Goal: Task Accomplishment & Management: Complete application form

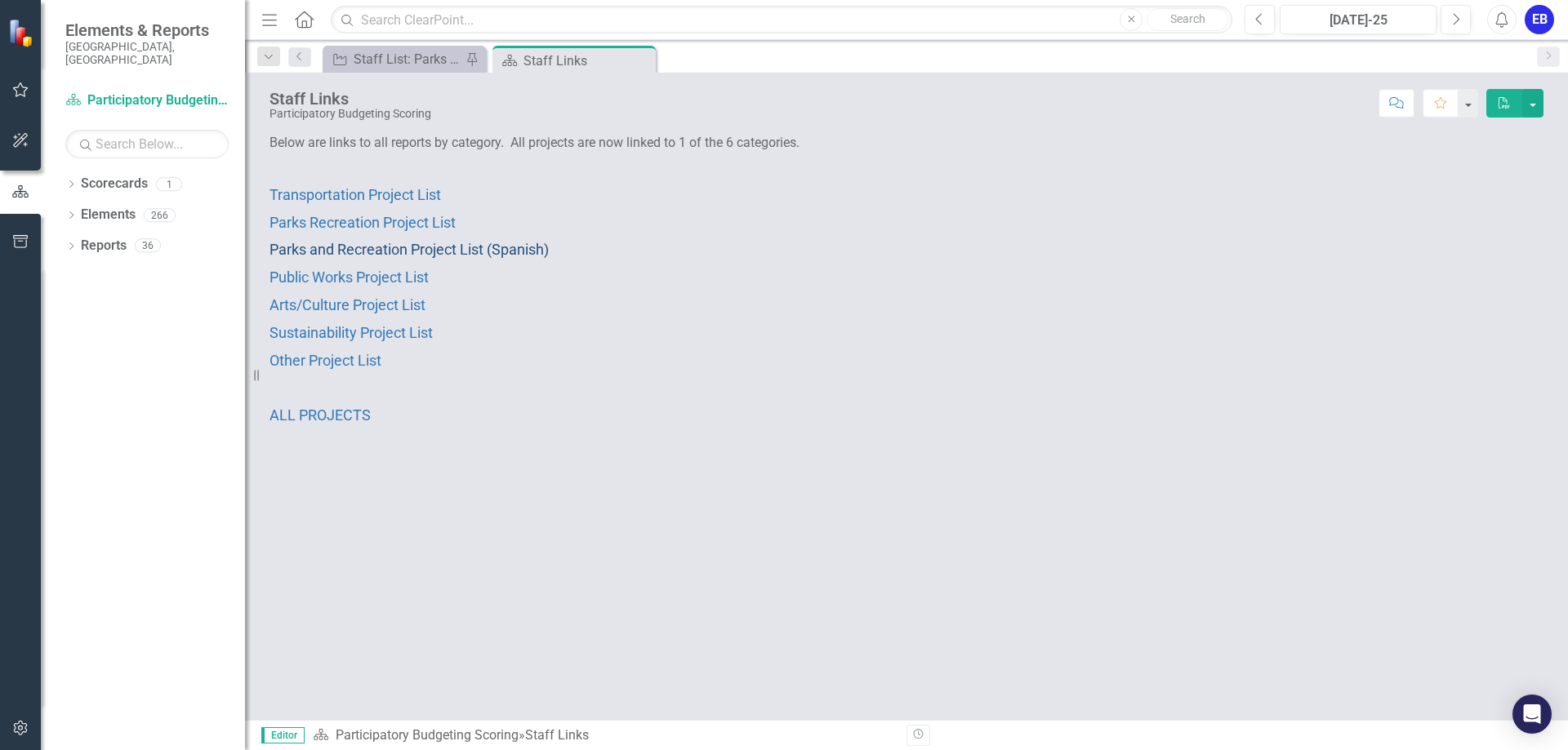
click at [506, 254] on span "Parks and Recreation Project List (Spanish)" at bounding box center [409, 250] width 280 height 17
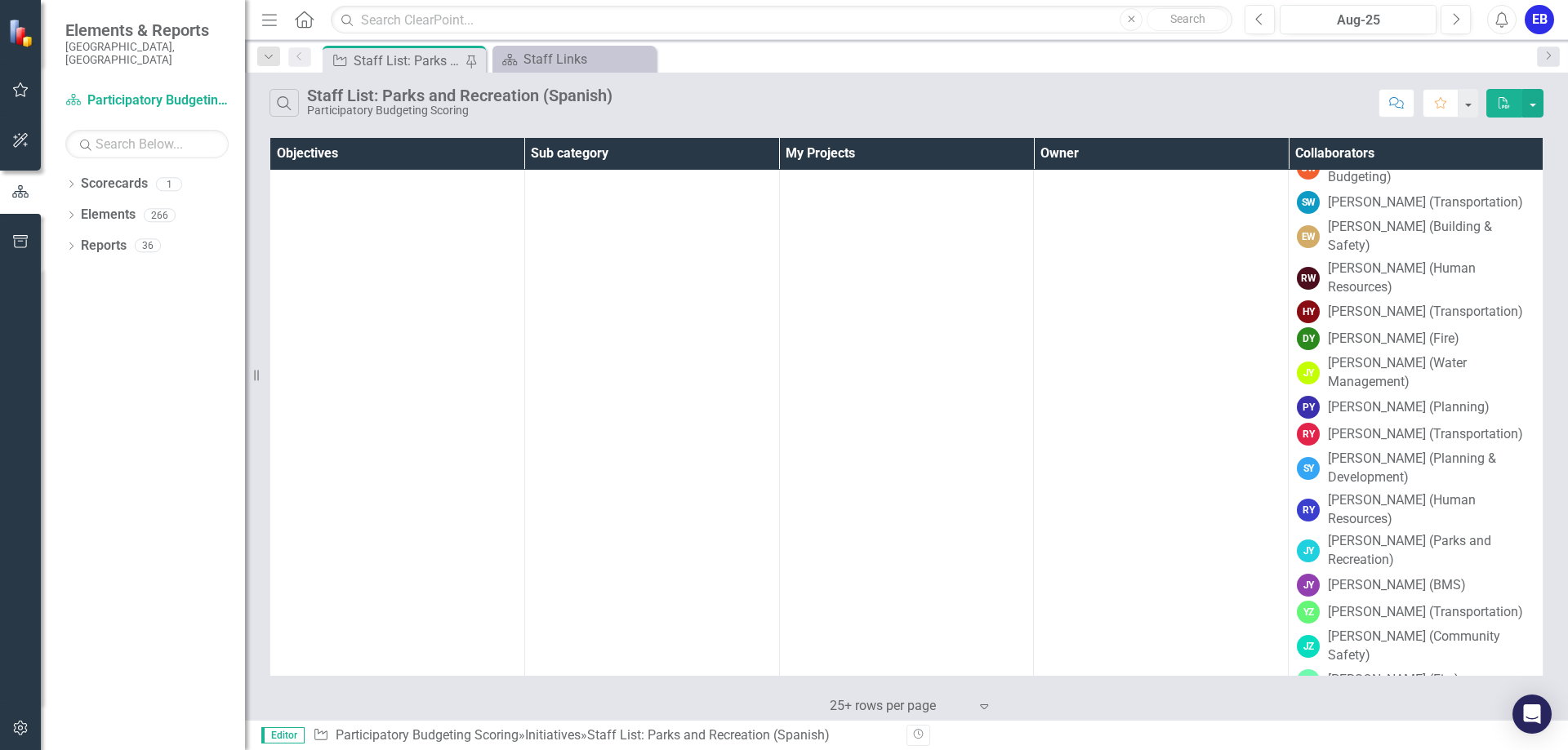
scroll to position [19595, 0]
click at [798, 703] on link "B003" at bounding box center [906, 710] width 238 height 14
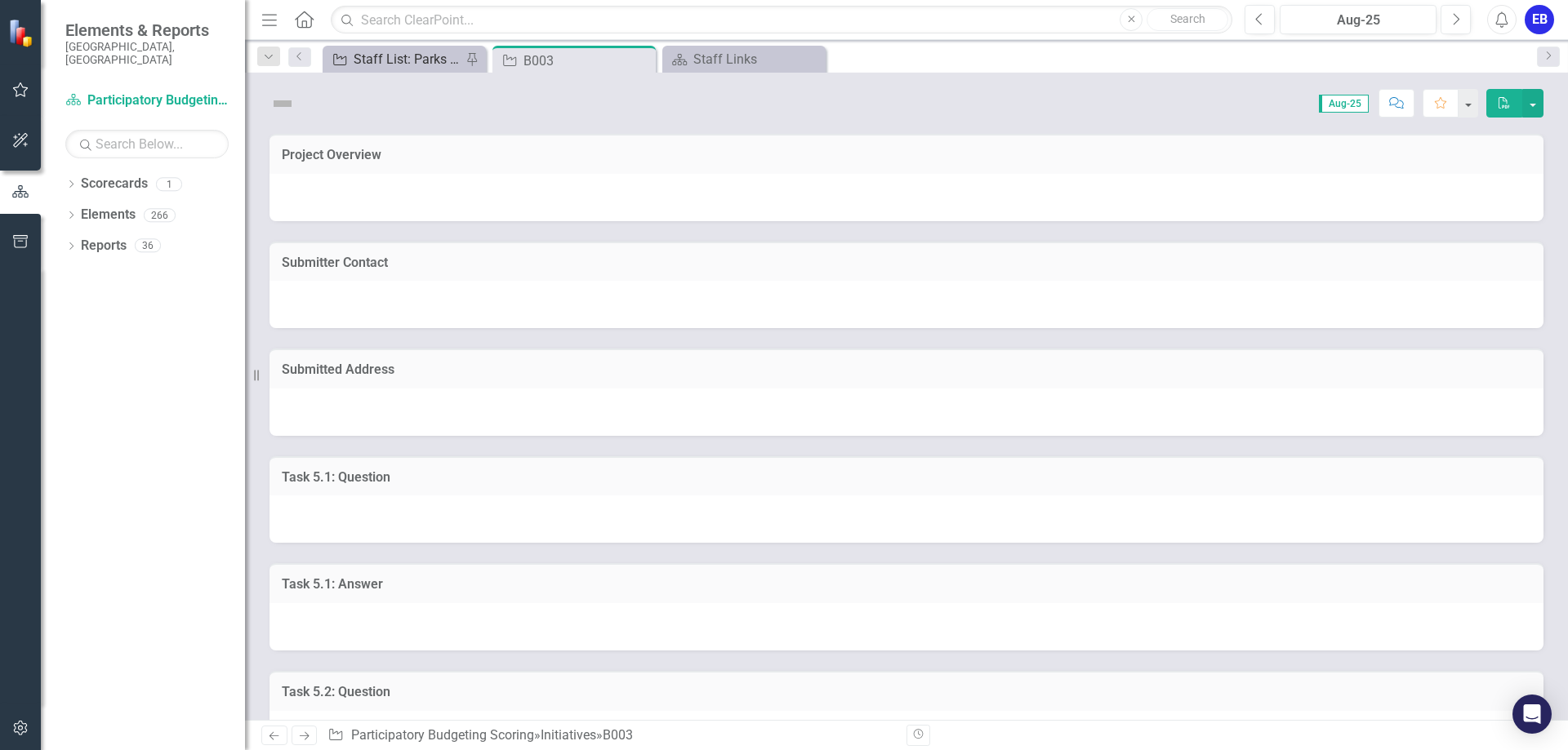
click at [431, 61] on div "Staff List: Parks and Recreation (Spanish)" at bounding box center [408, 59] width 107 height 20
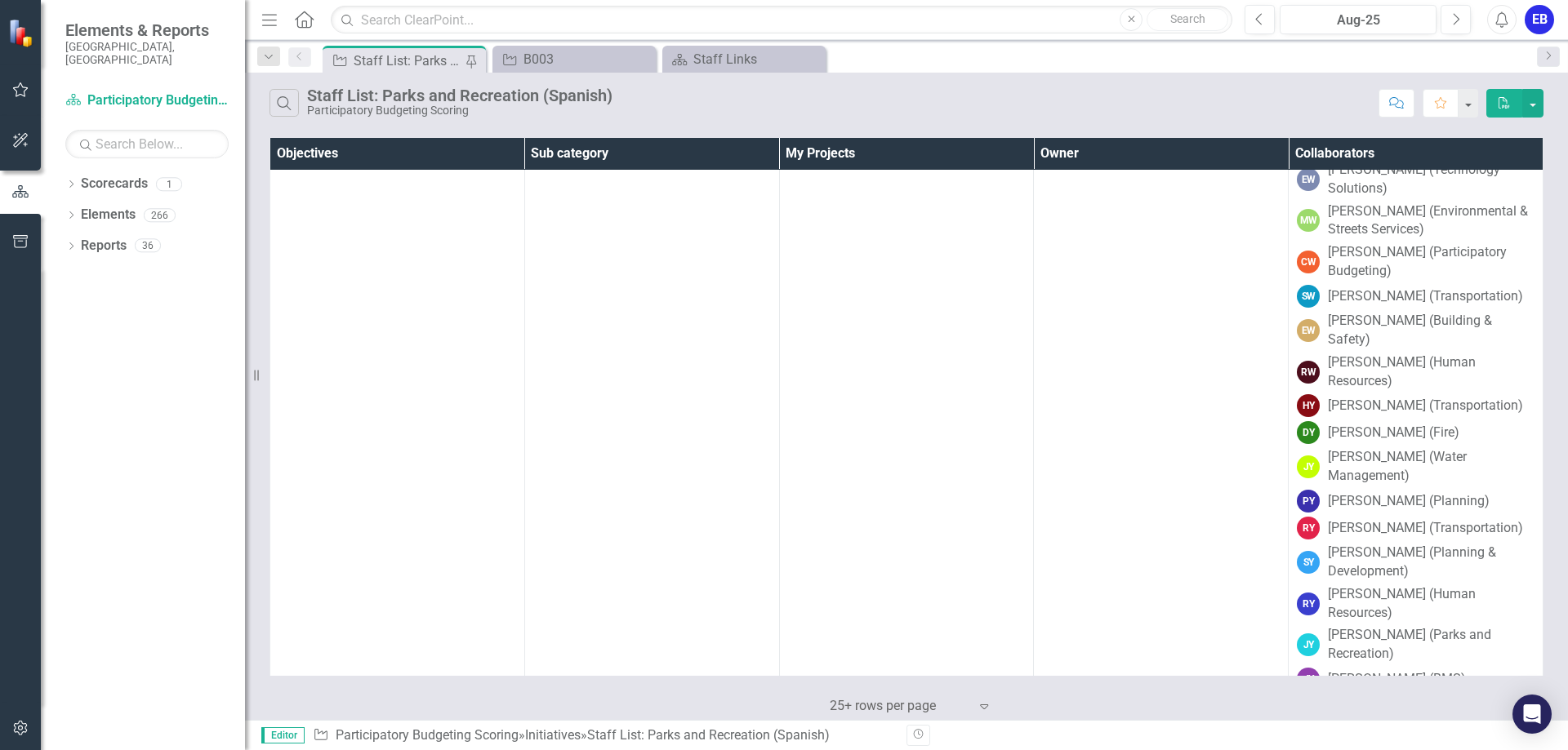
scroll to position [19791, 0]
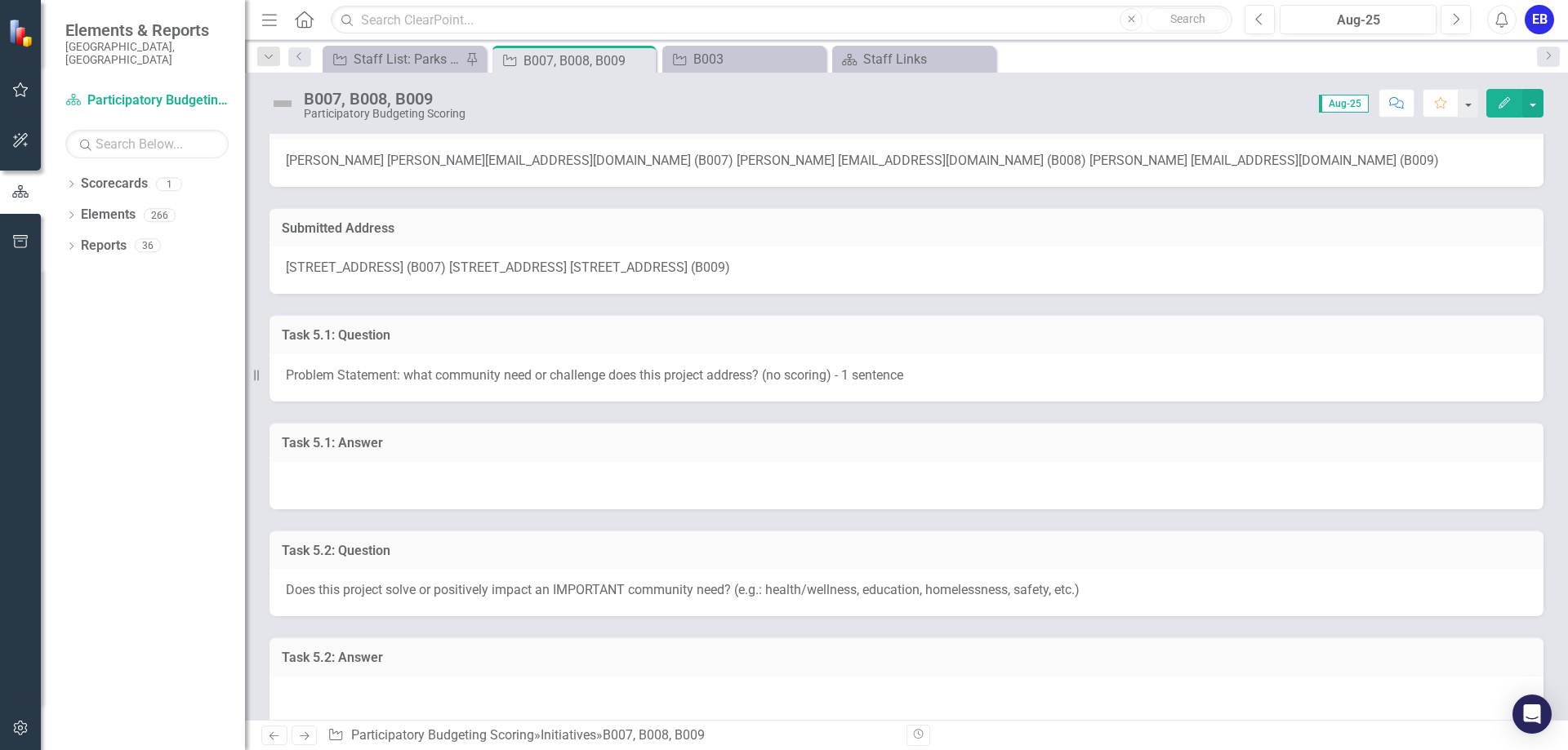
scroll to position [392, 0]
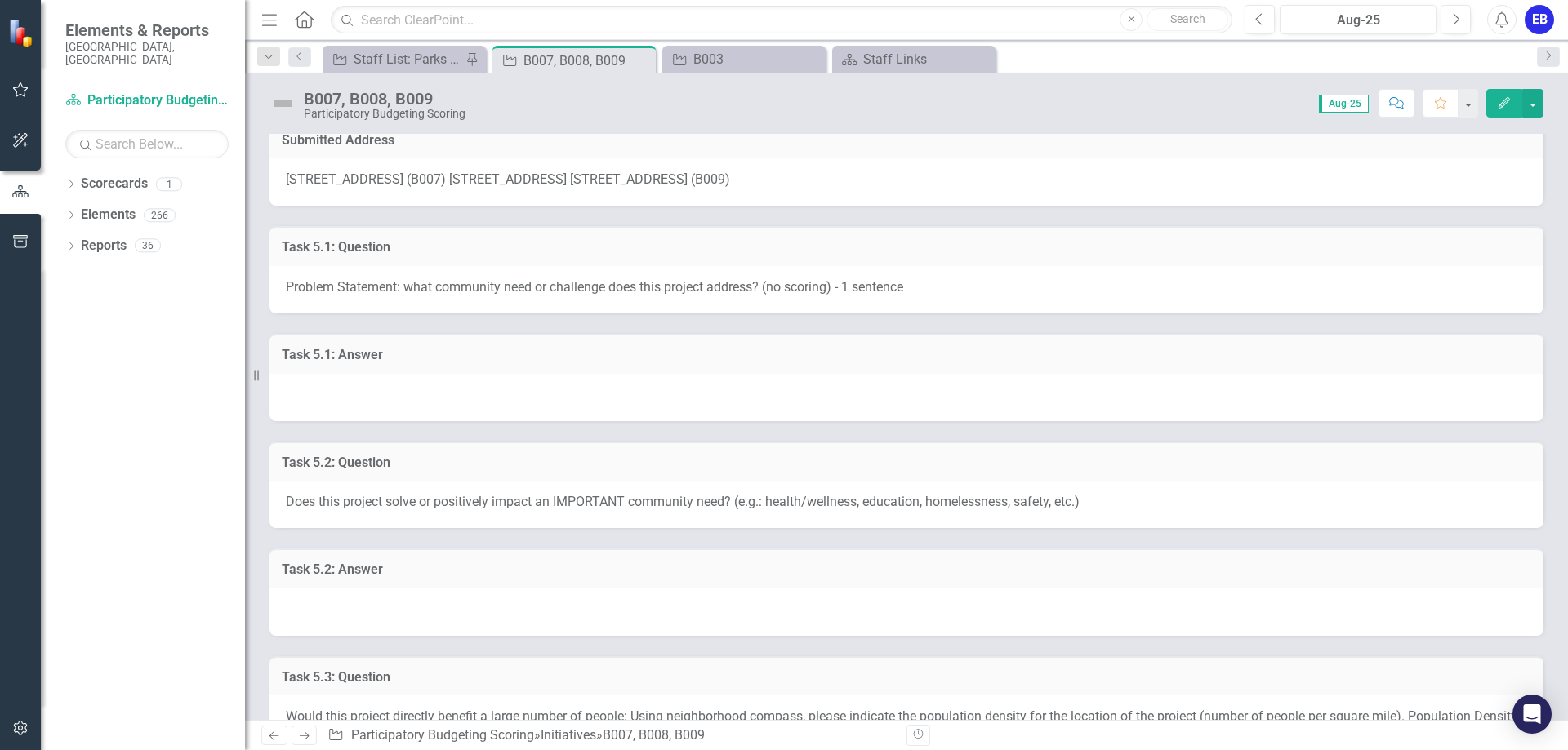
click at [387, 401] on div at bounding box center [906, 398] width 1274 height 48
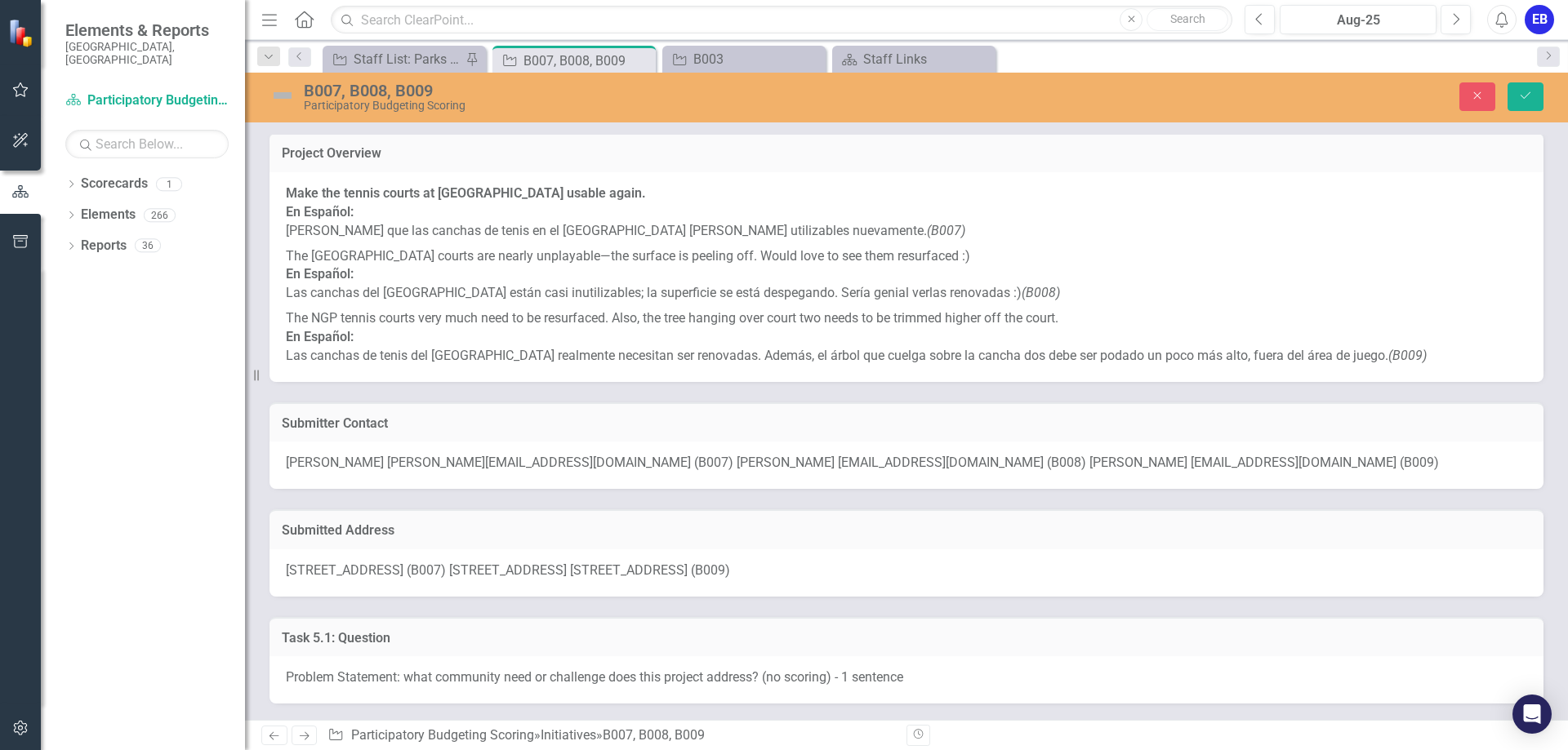
scroll to position [0, 0]
click at [767, 59] on div "B003" at bounding box center [747, 59] width 107 height 20
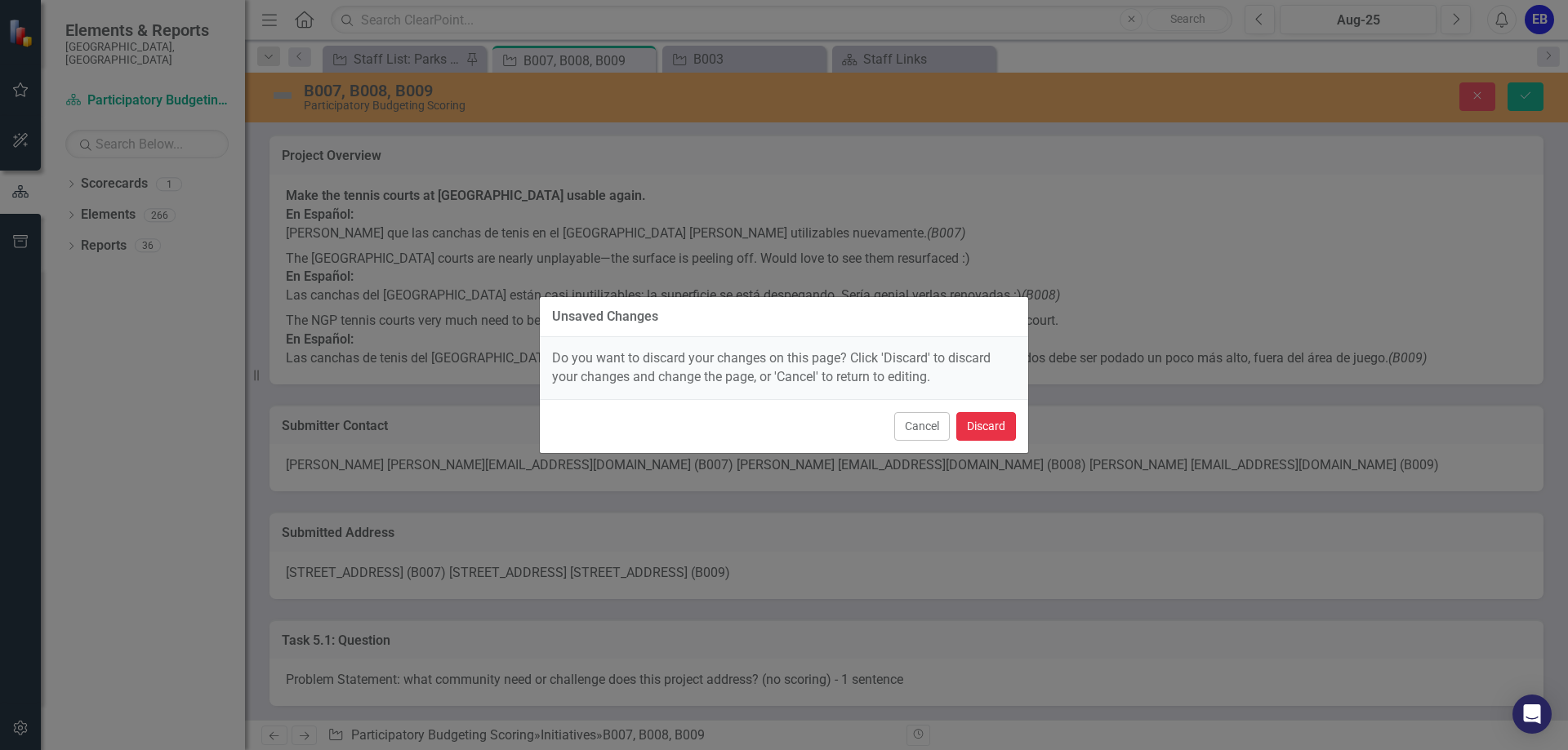
click at [980, 420] on button "Discard" at bounding box center [987, 427] width 60 height 29
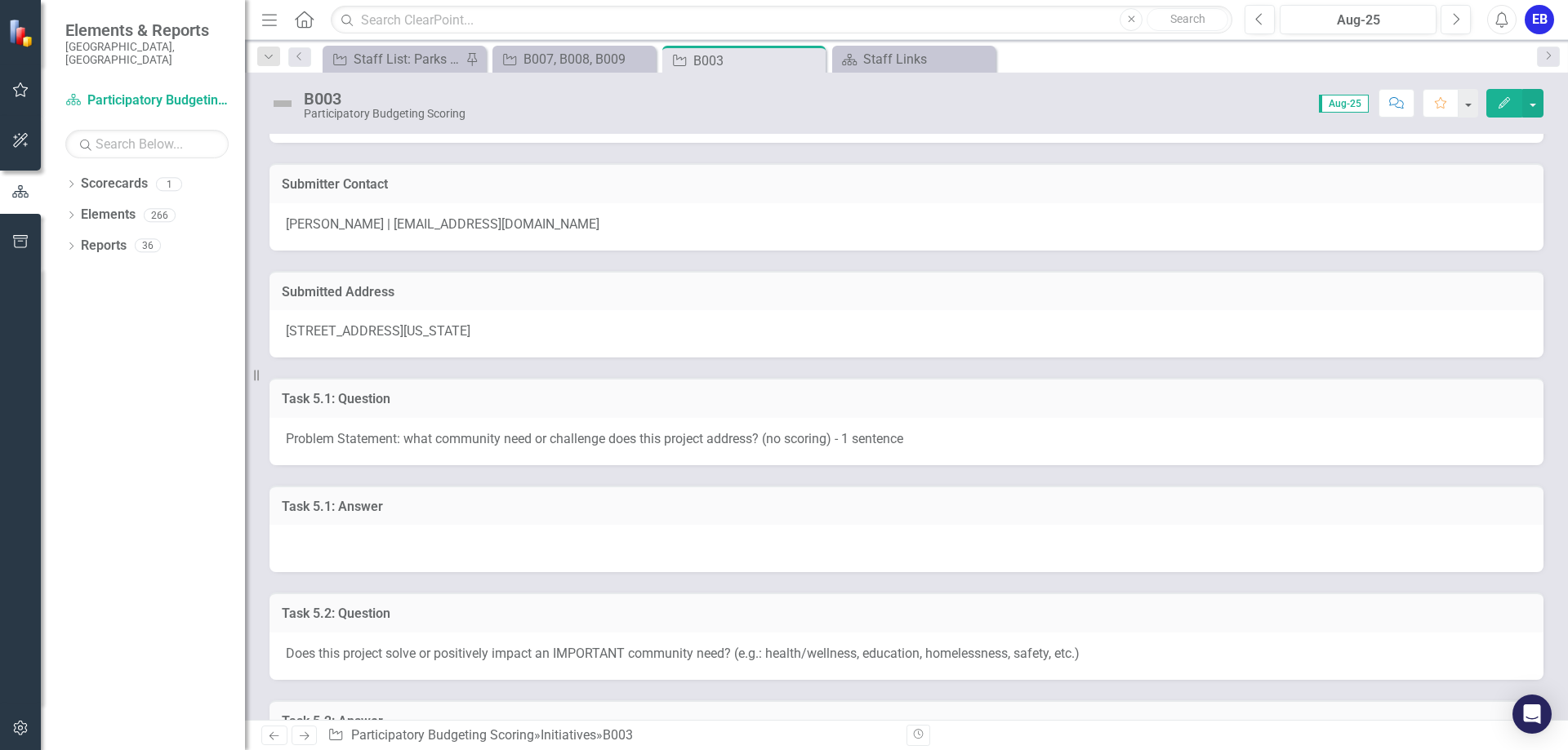
scroll to position [294, 0]
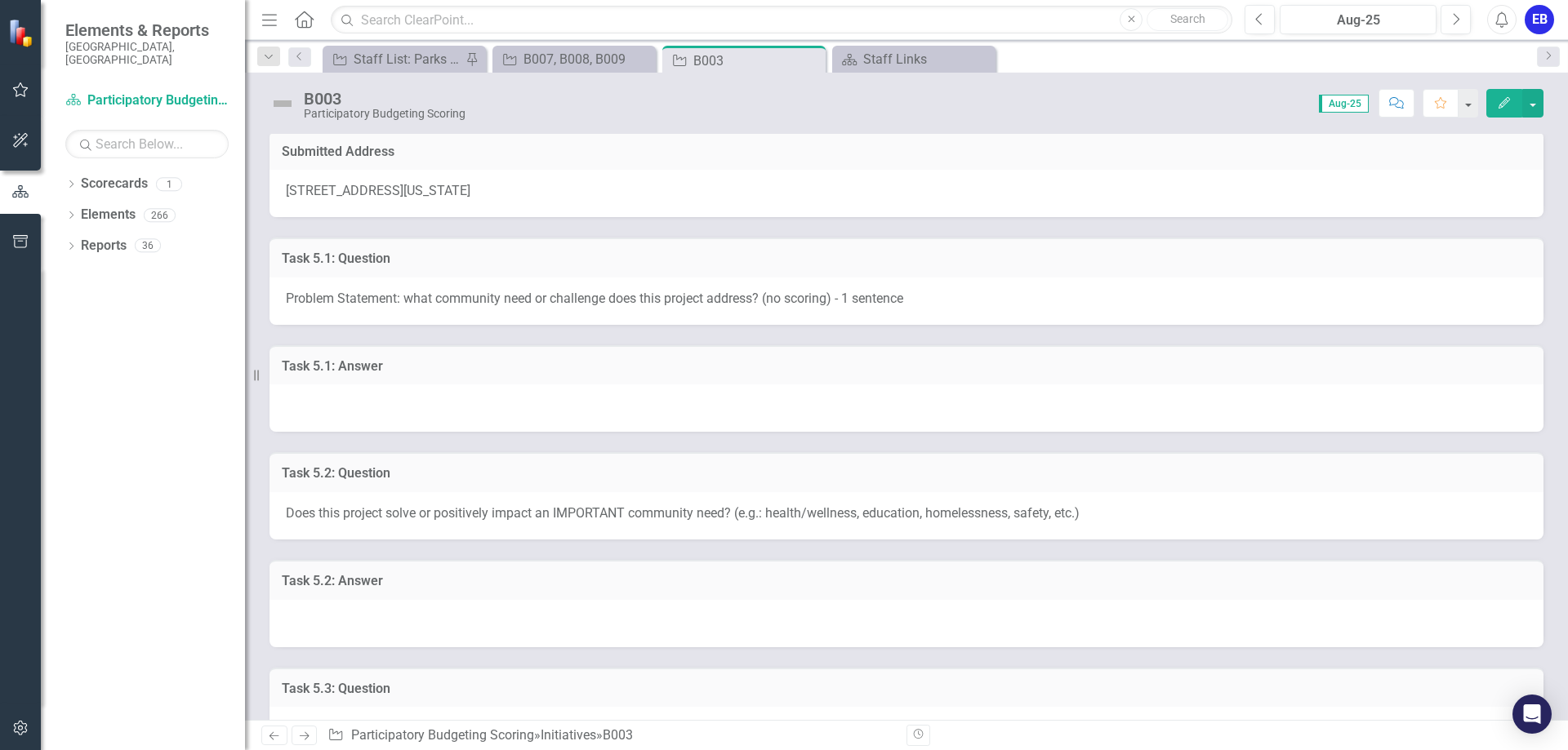
click at [407, 400] on div at bounding box center [906, 408] width 1274 height 48
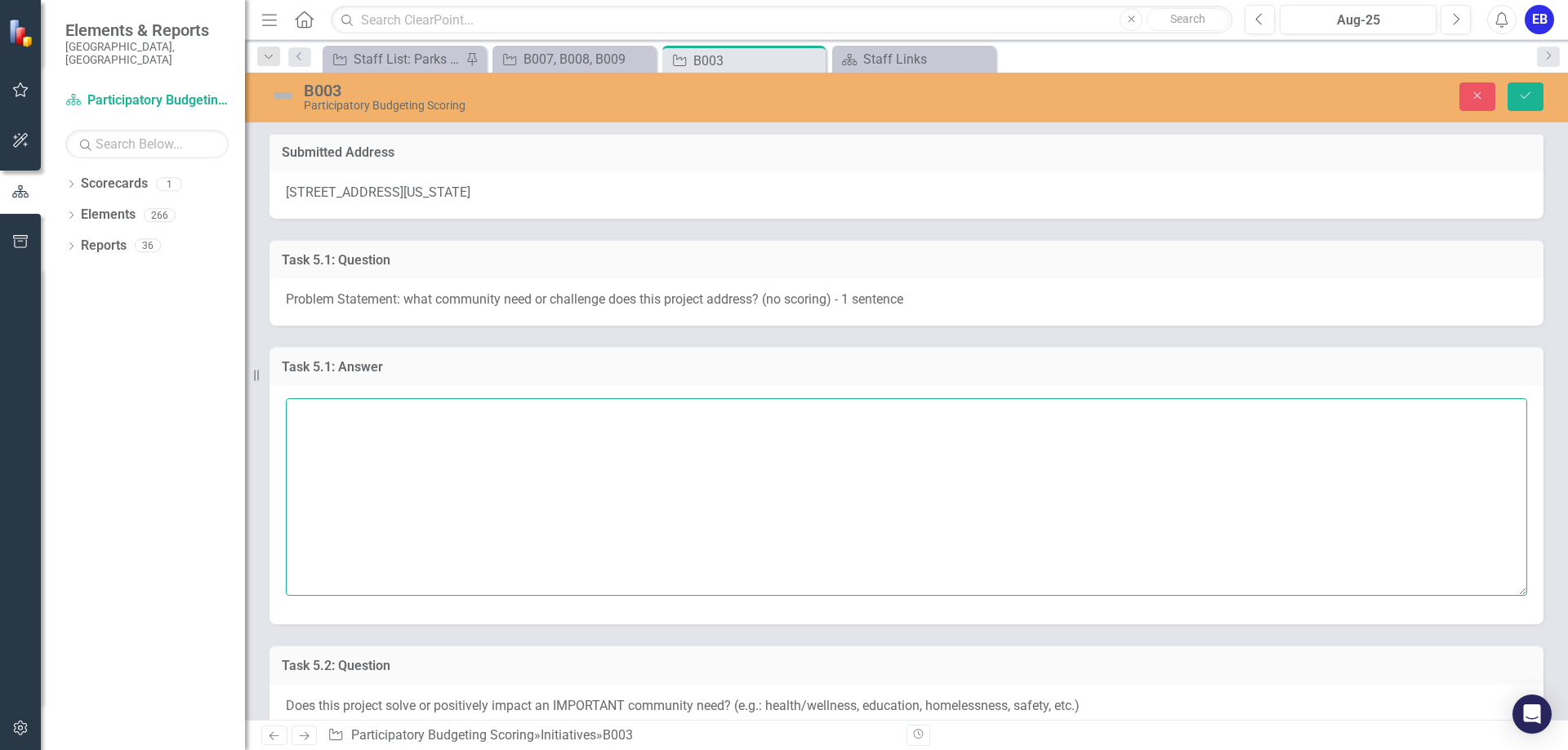
click at [407, 400] on textarea at bounding box center [906, 497] width 1241 height 198
click at [425, 413] on textarea "The park needs repairing, however" at bounding box center [906, 497] width 1241 height 198
click at [512, 423] on textarea "The park needs repairing, however" at bounding box center [906, 497] width 1241 height 198
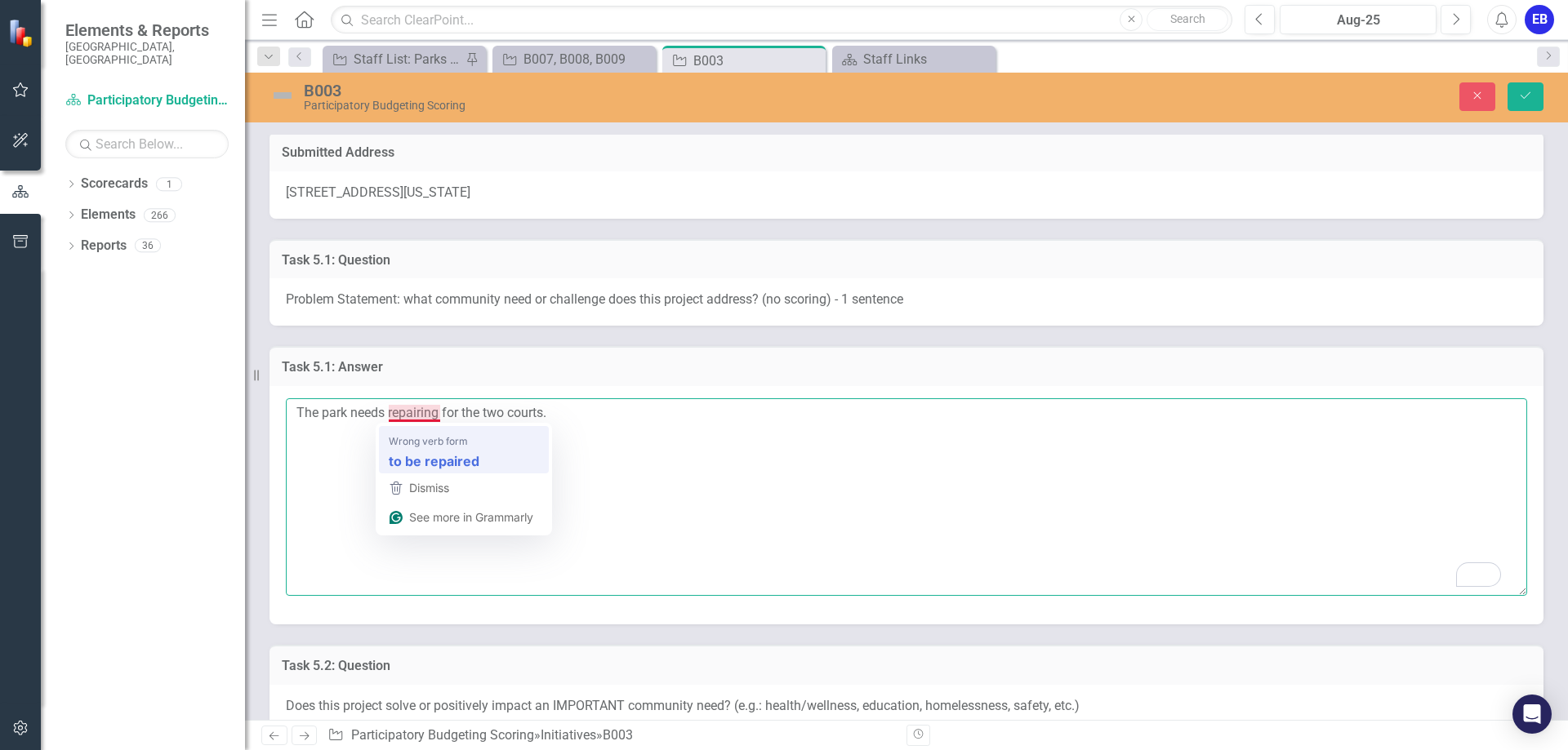
click at [425, 443] on textarea "The park needs repairing for the two courts." at bounding box center [906, 497] width 1241 height 198
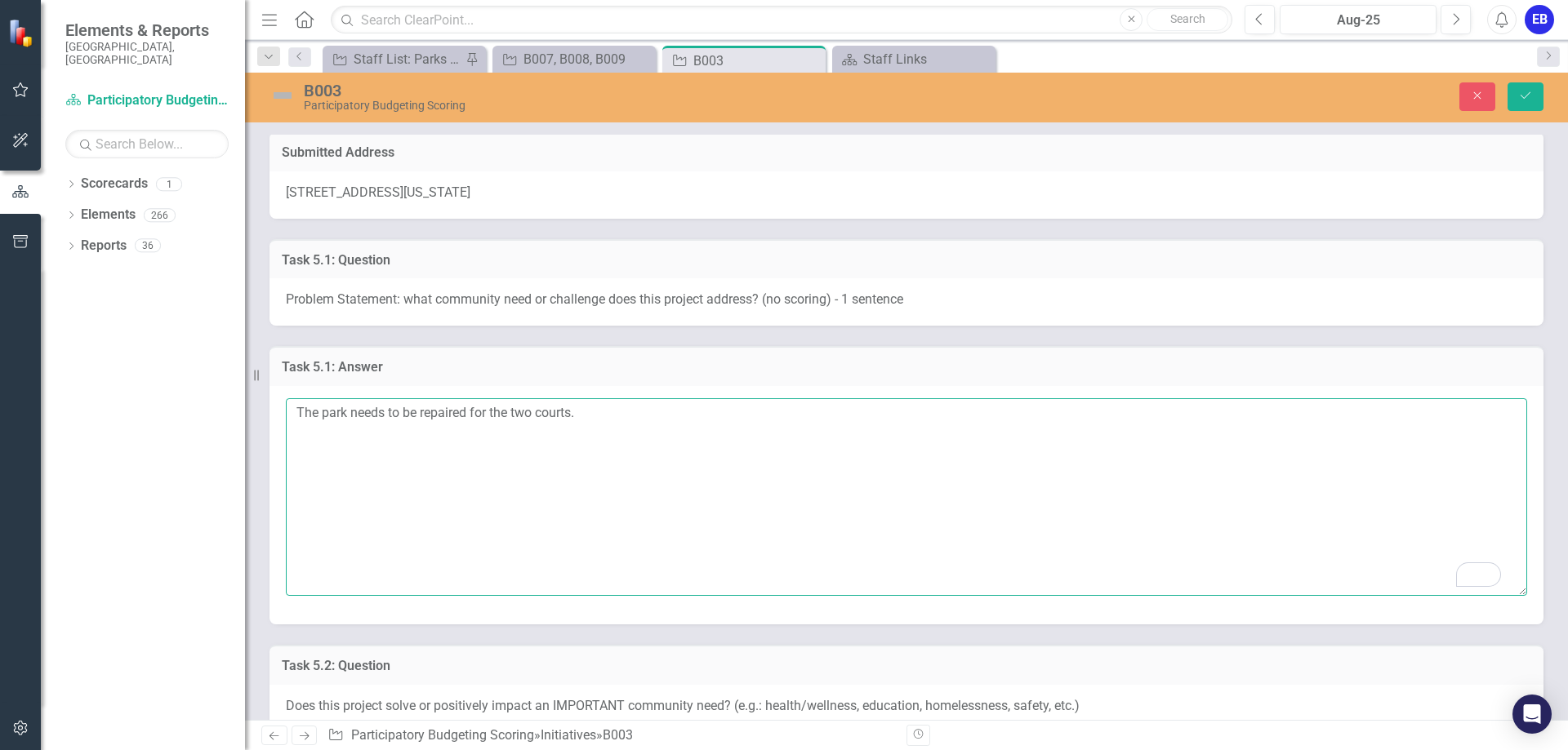
click at [415, 412] on textarea "The park needs to be repaired for the two courts." at bounding box center [906, 497] width 1241 height 198
drag, startPoint x: 524, startPoint y: 416, endPoint x: 688, endPoint y: 426, distance: 164.3
click at [688, 426] on textarea "The park needs the two courts repaired for the two courts." at bounding box center [906, 497] width 1241 height 198
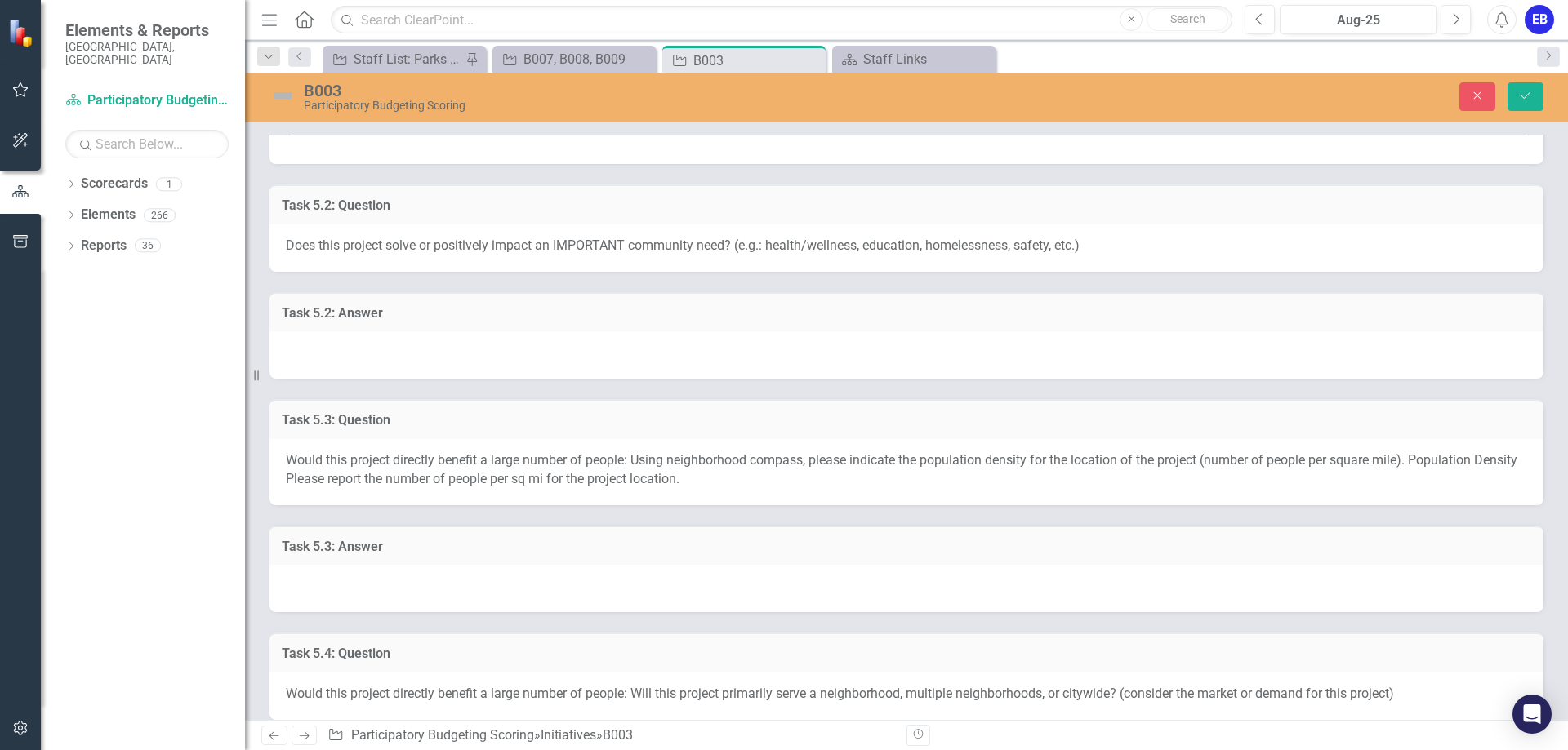
scroll to position [783, 0]
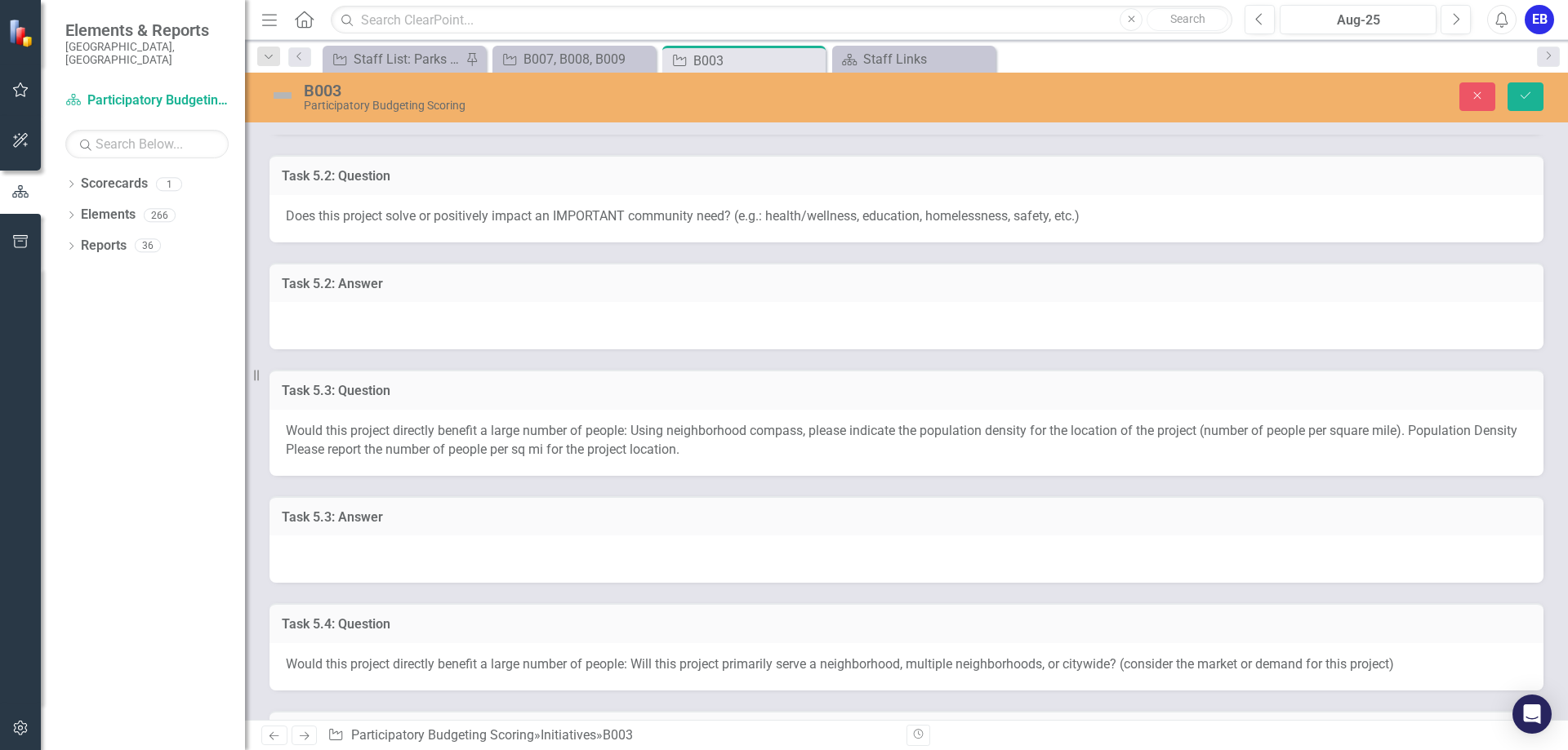
type textarea "The park needs the two courts repaired."
click at [374, 321] on div at bounding box center [906, 326] width 1274 height 48
click at [374, 336] on div at bounding box center [906, 326] width 1274 height 48
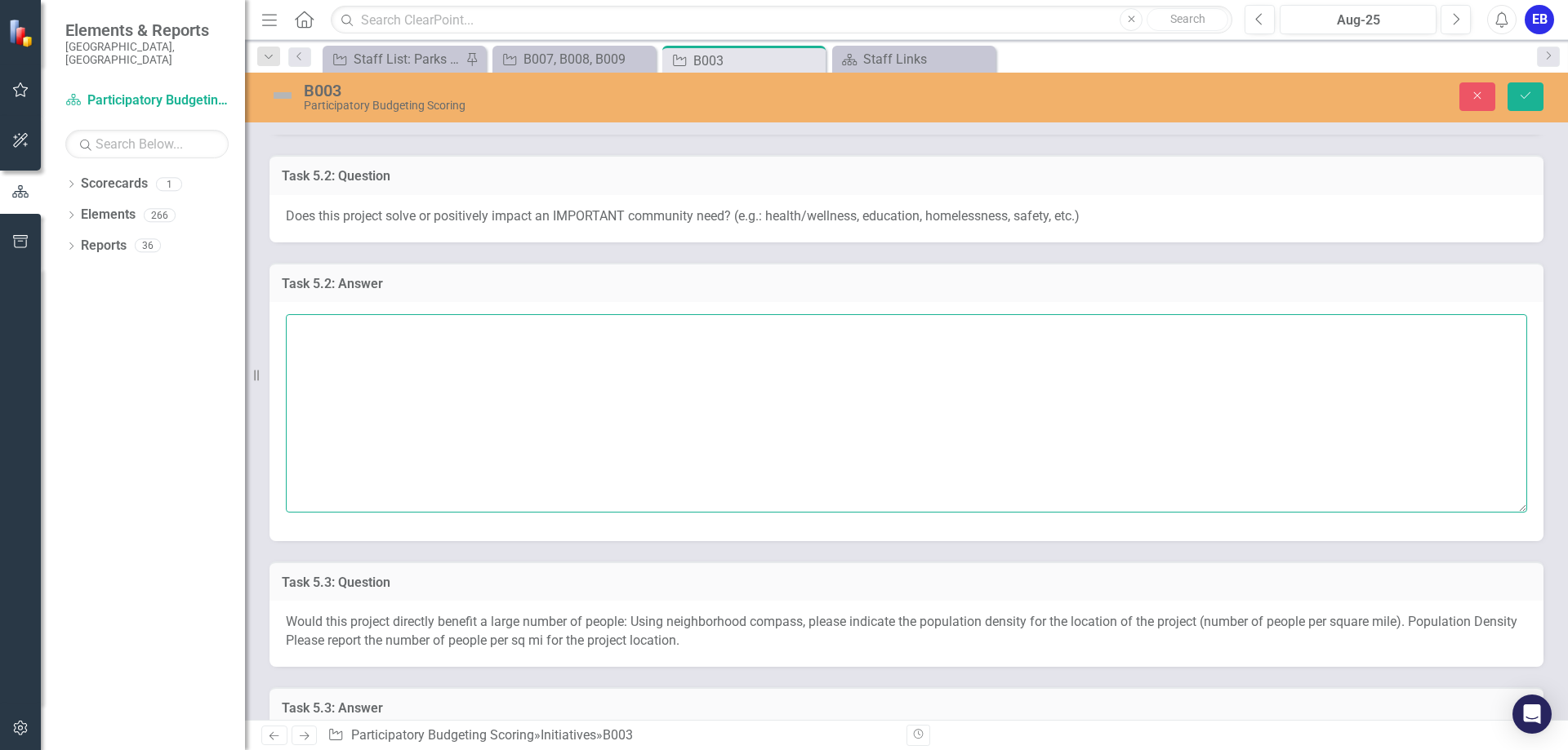
click at [394, 370] on textarea at bounding box center [906, 413] width 1241 height 198
click at [1028, 342] on textarea "It could help with health due to them moving around, but generally, it wouldn't…" at bounding box center [906, 413] width 1241 height 198
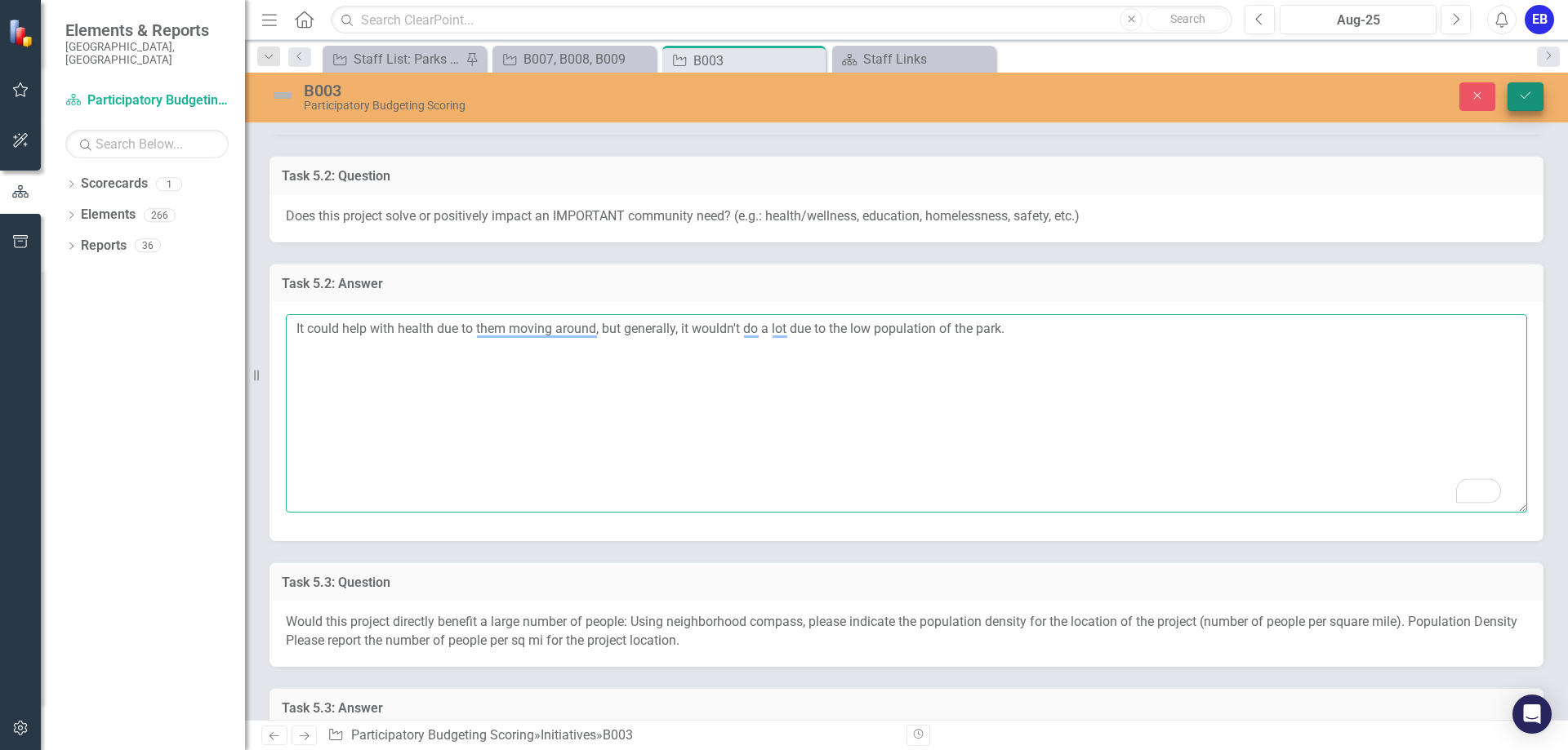
type textarea "It could help with health due to them moving around, but generally, it wouldn't…"
click at [1540, 100] on button "Save" at bounding box center [1525, 97] width 36 height 29
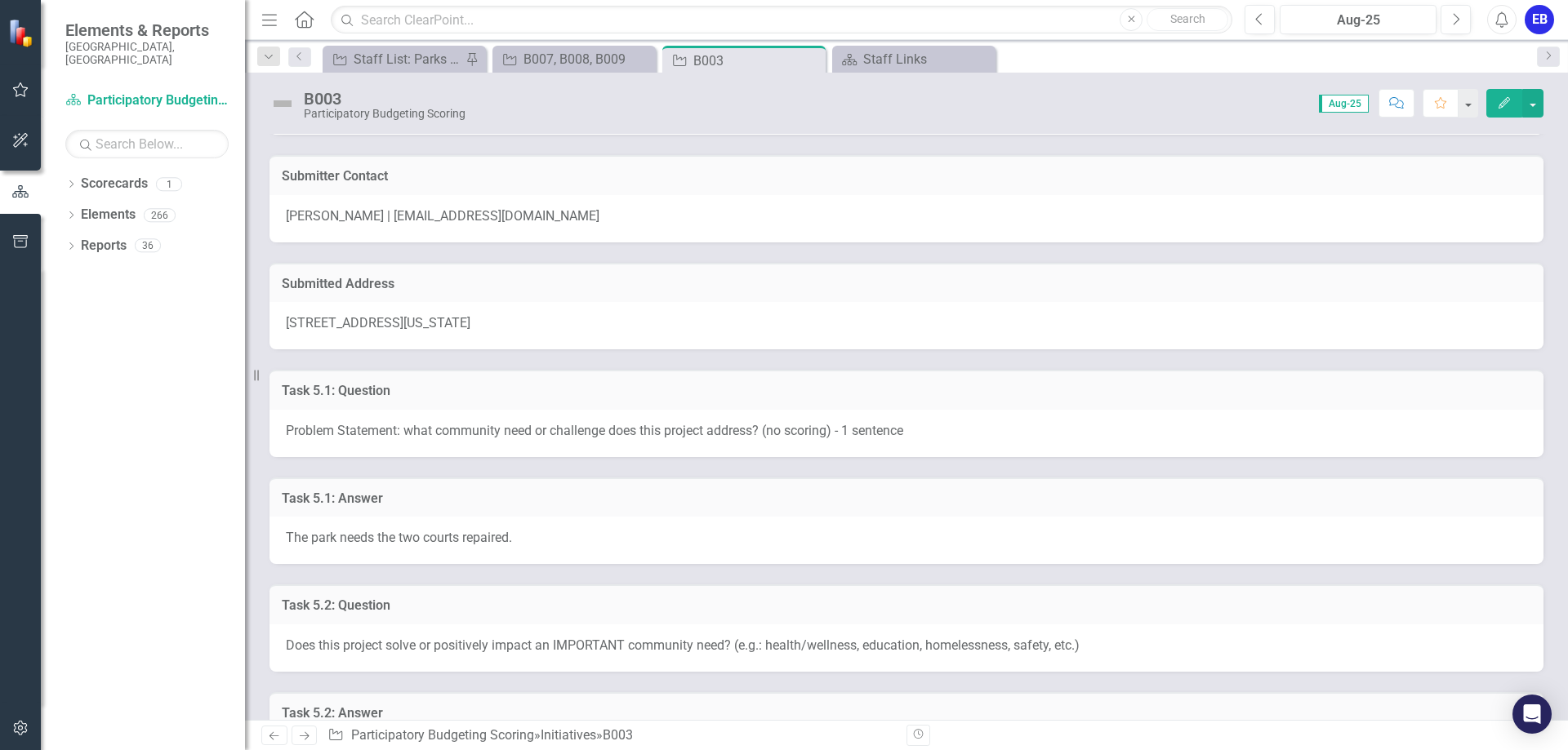
scroll to position [392, 0]
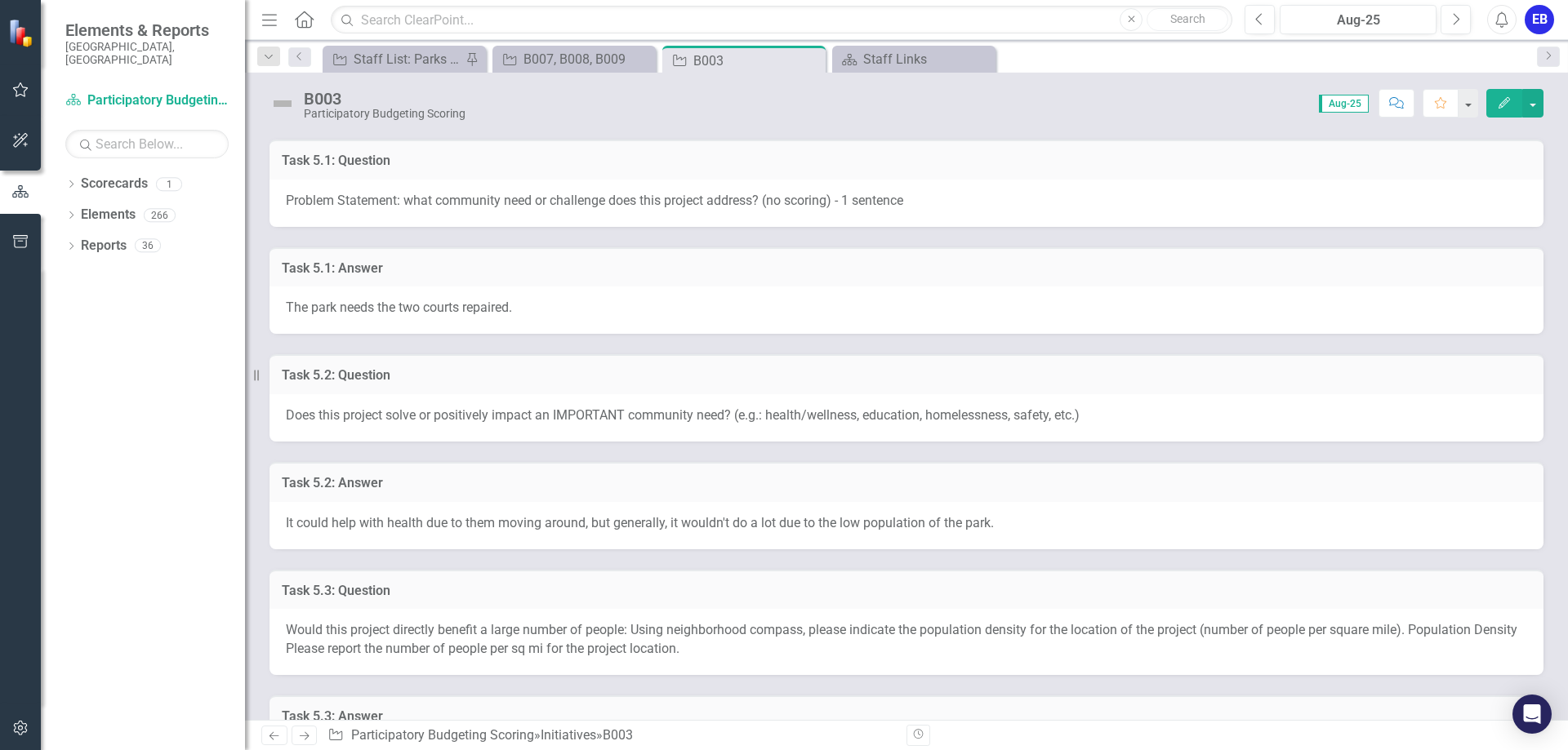
click at [338, 305] on span "The park needs the two courts repaired." at bounding box center [398, 307] width 226 height 15
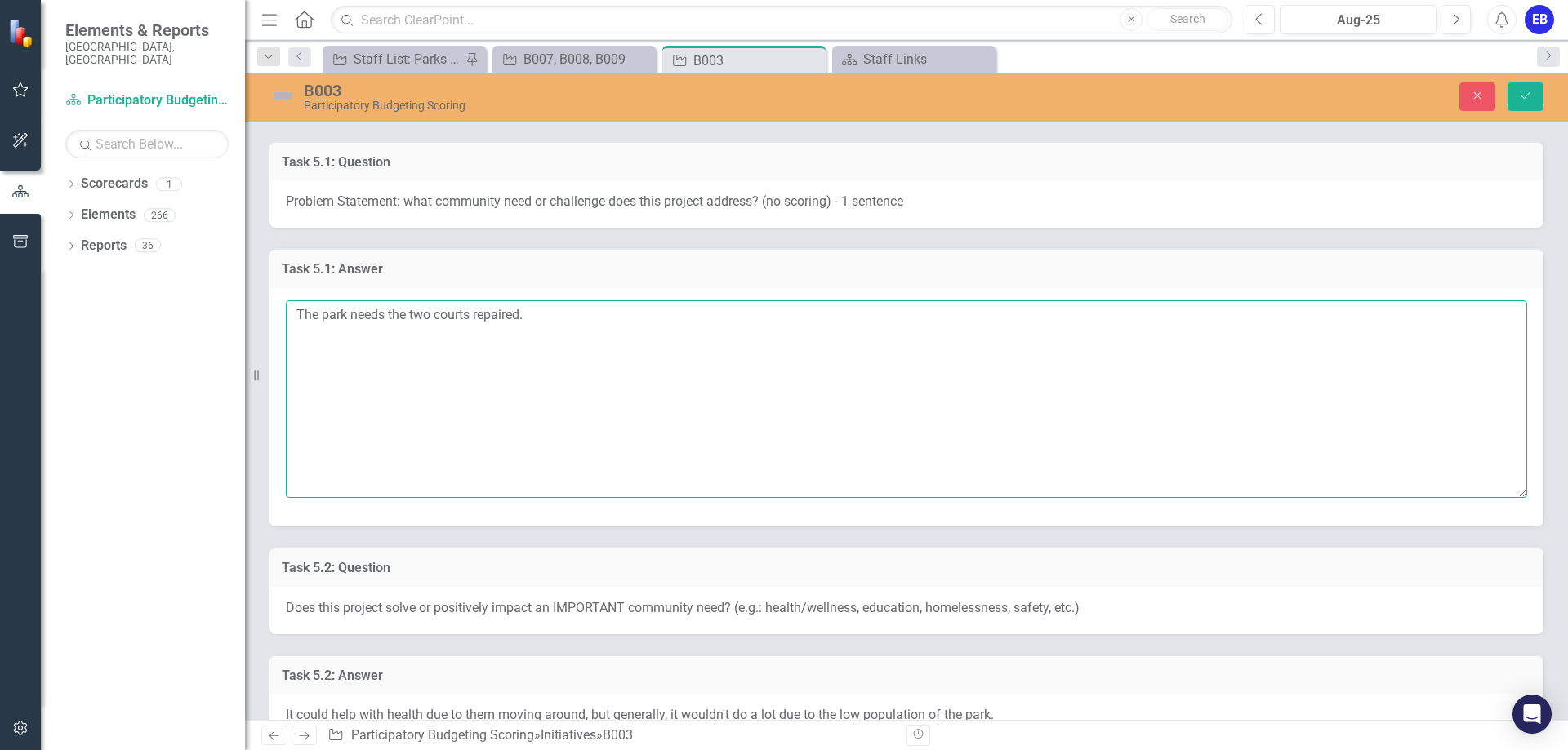
click at [472, 320] on textarea "The park needs the two courts repaired." at bounding box center [906, 399] width 1241 height 198
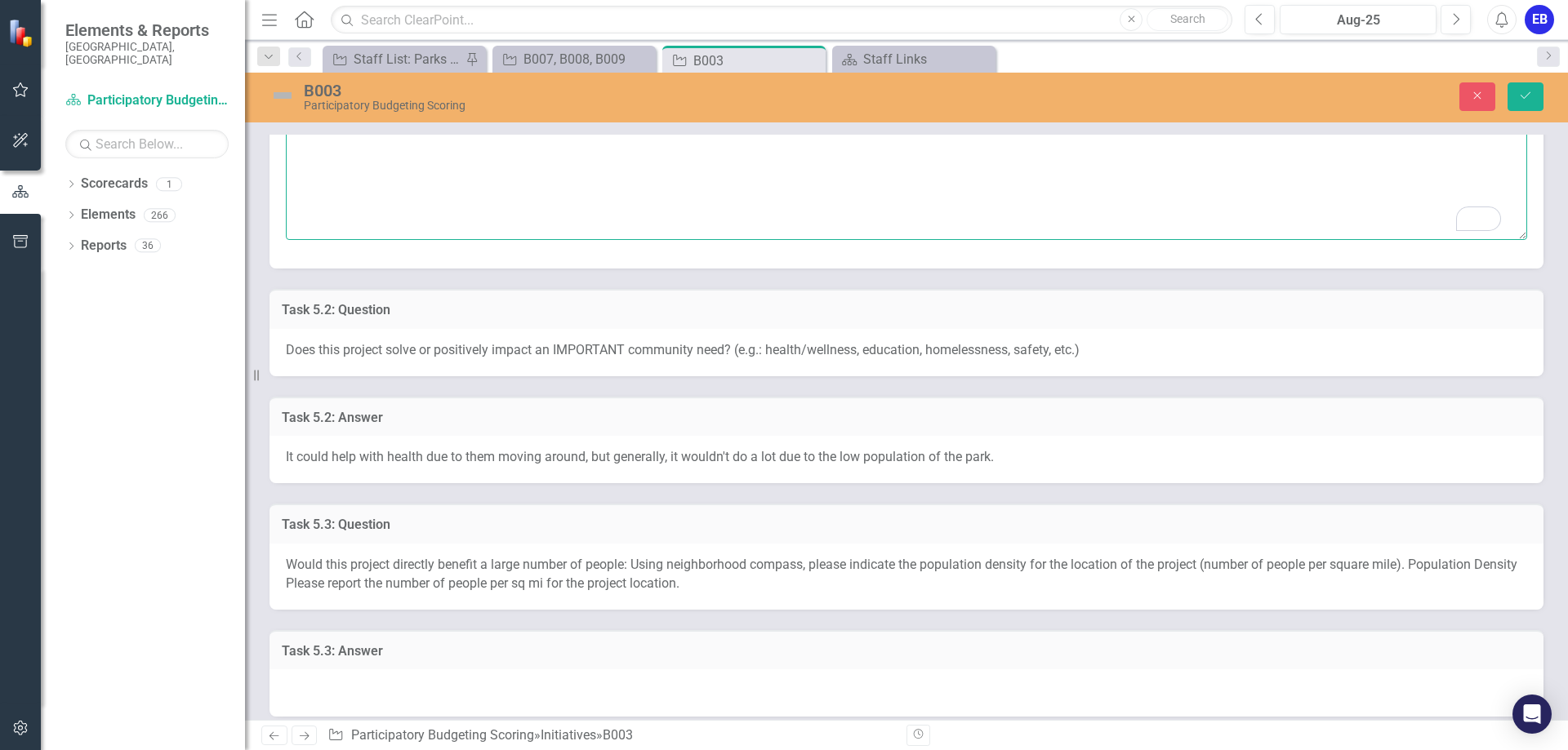
scroll to position [783, 0]
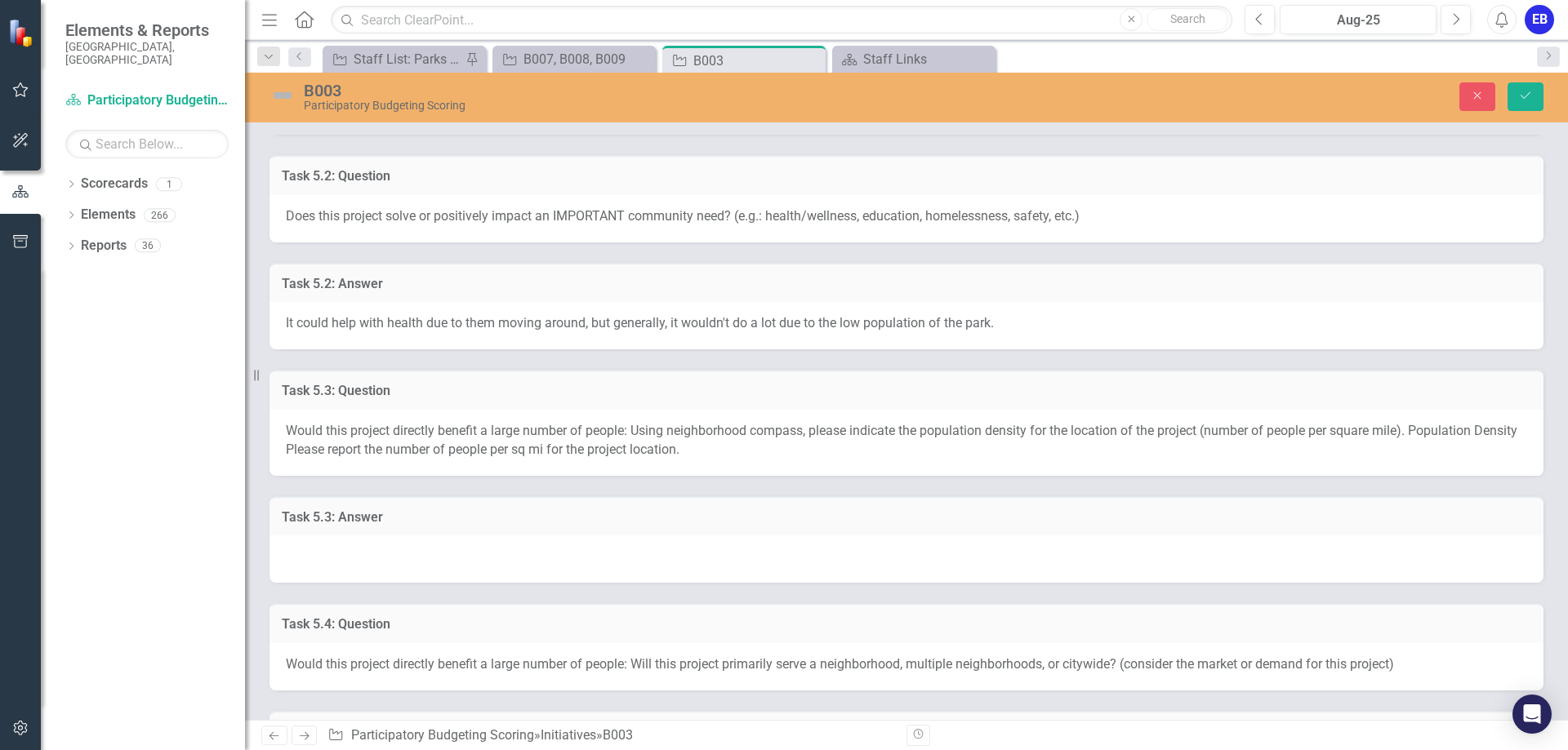
click at [423, 321] on span "It could help with health due to them moving around, but generally, it wouldn't…" at bounding box center [639, 323] width 708 height 15
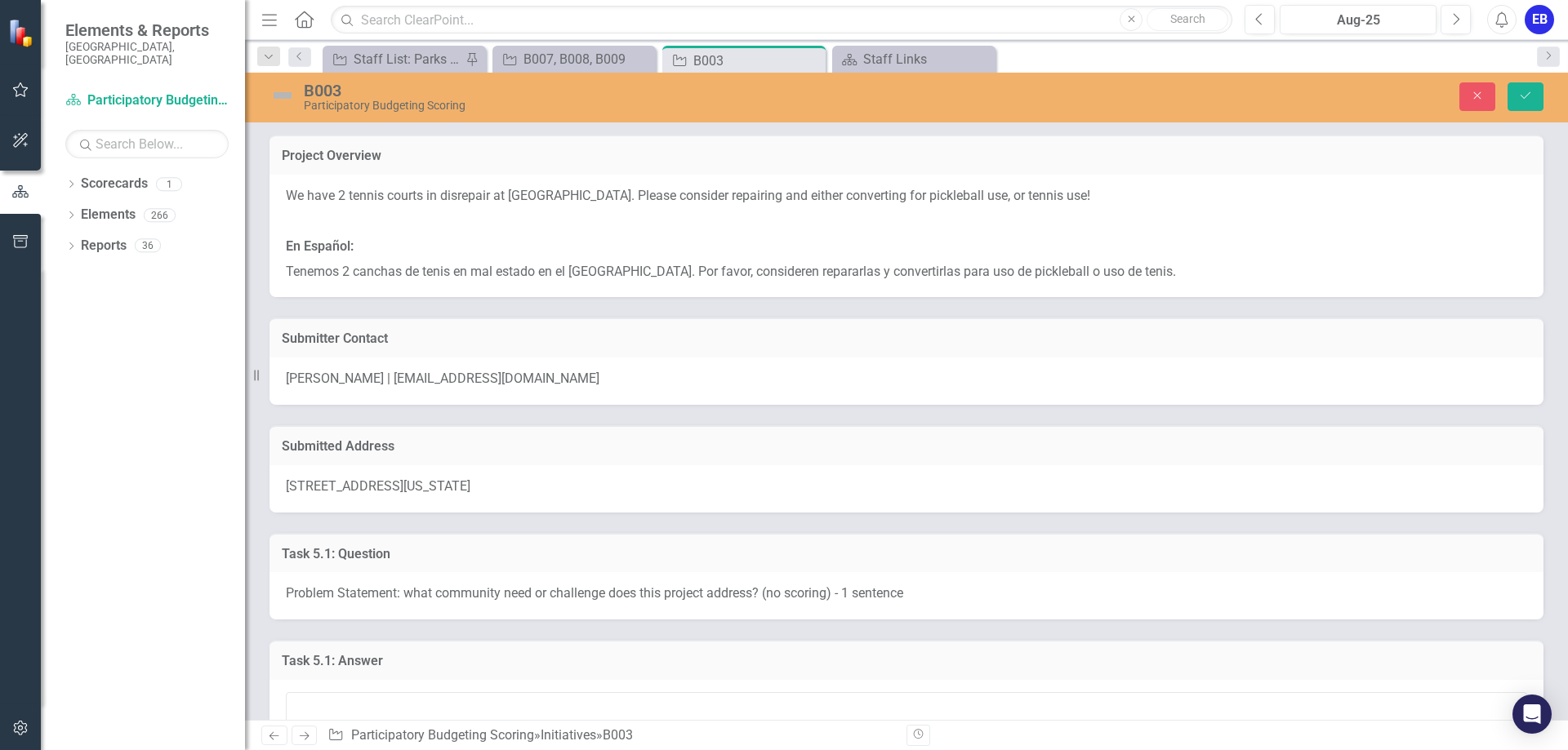
scroll to position [783, 0]
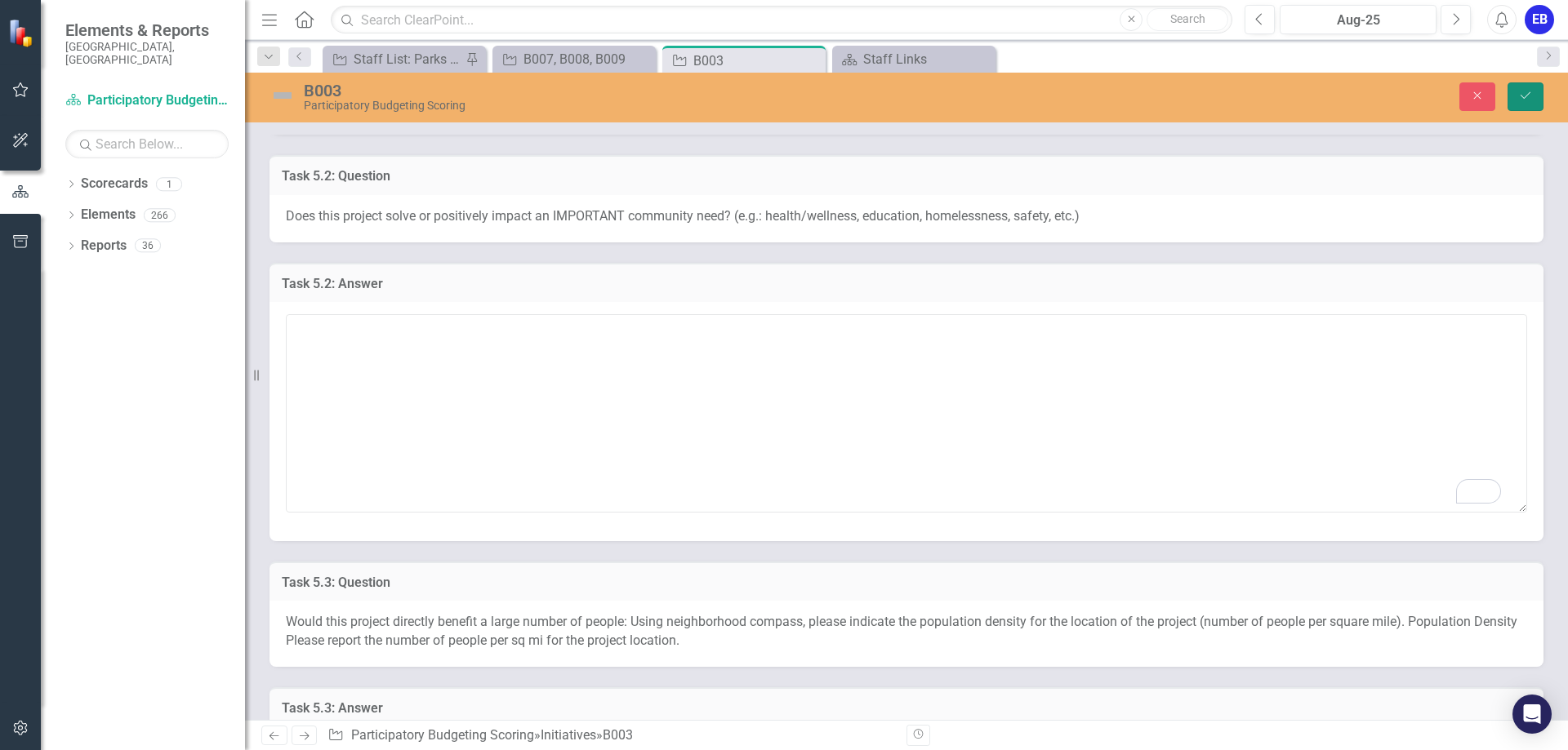
click at [1531, 96] on icon "Save" at bounding box center [1525, 95] width 14 height 11
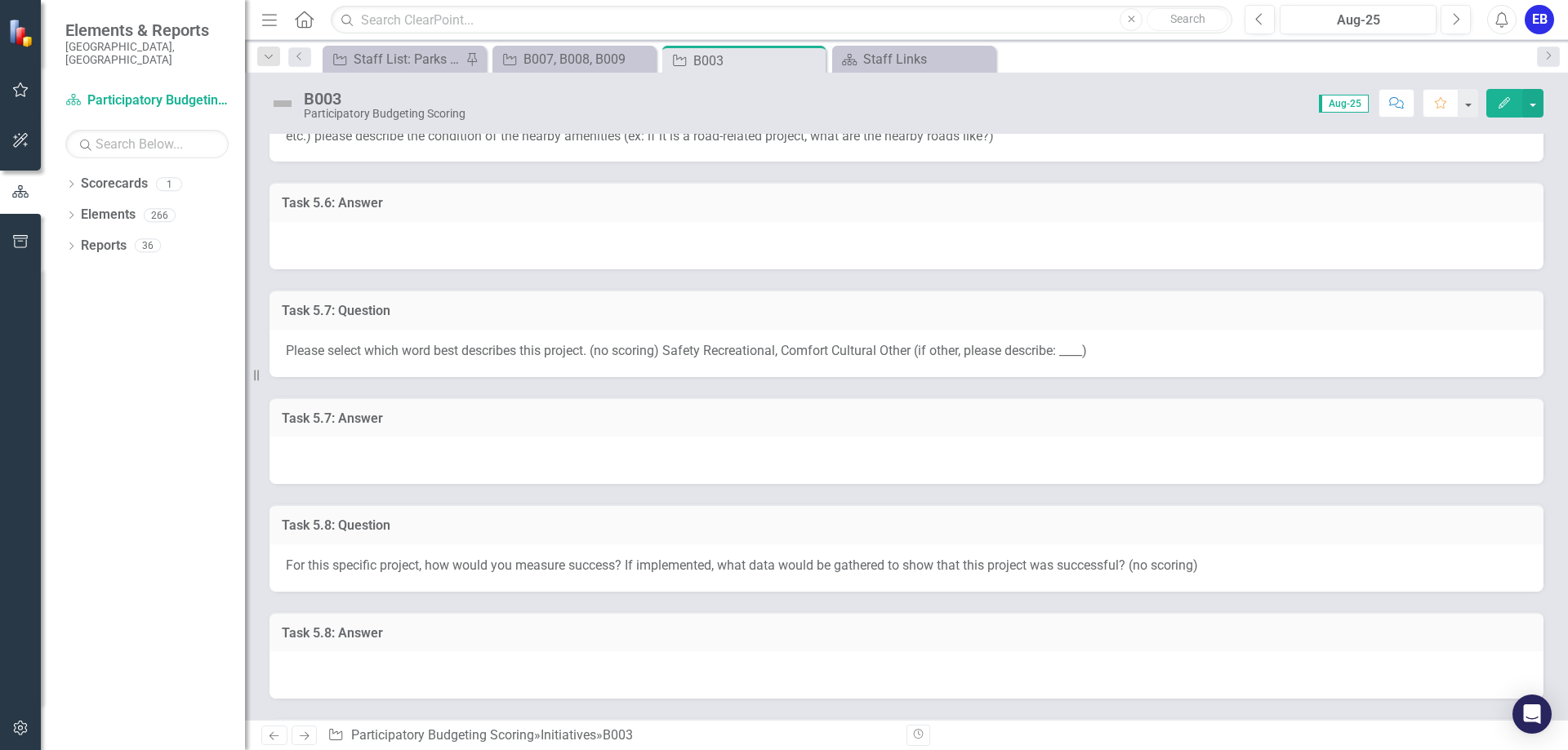
scroll to position [1371, 0]
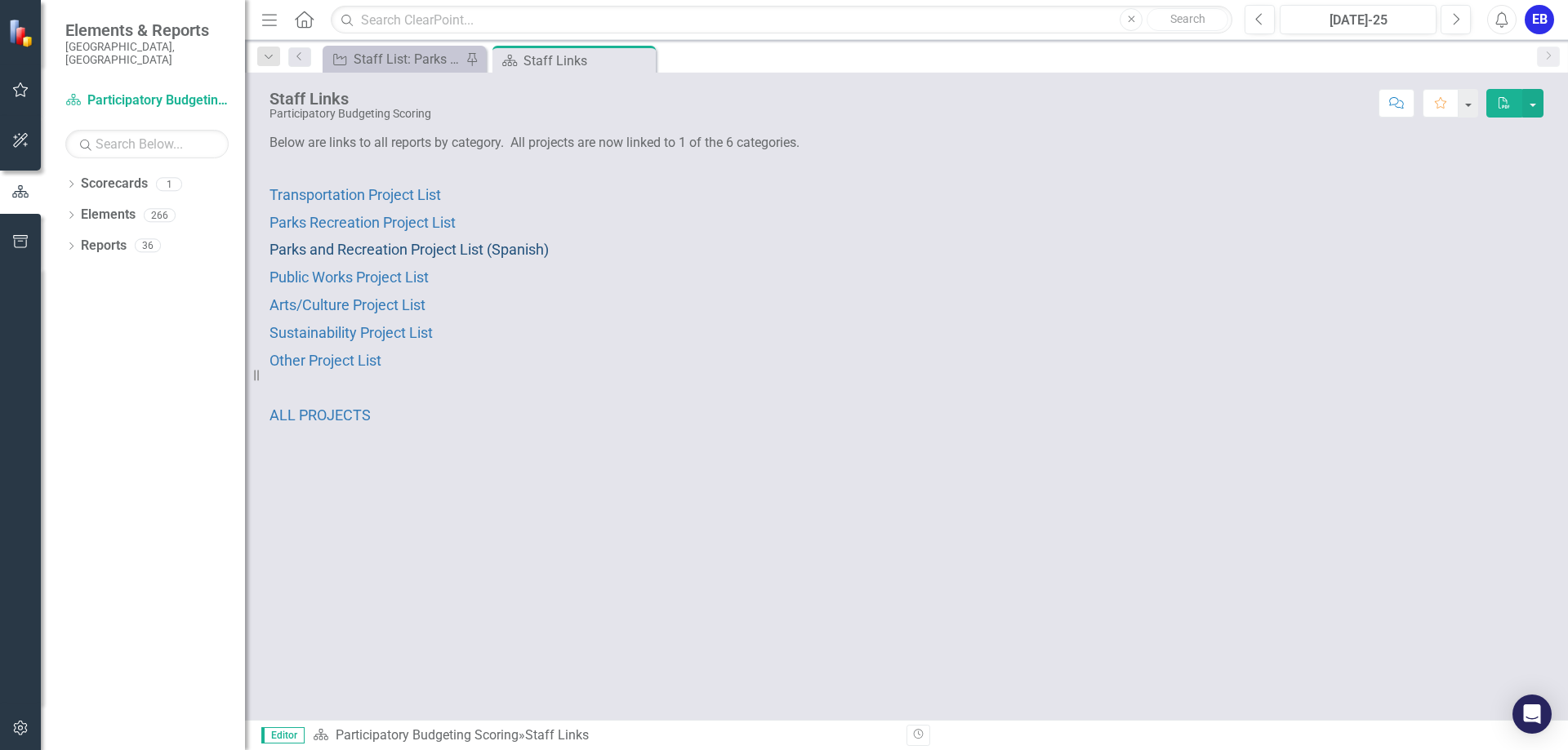
click at [483, 248] on span "Parks and Recreation Project List (Spanish)" at bounding box center [409, 250] width 280 height 17
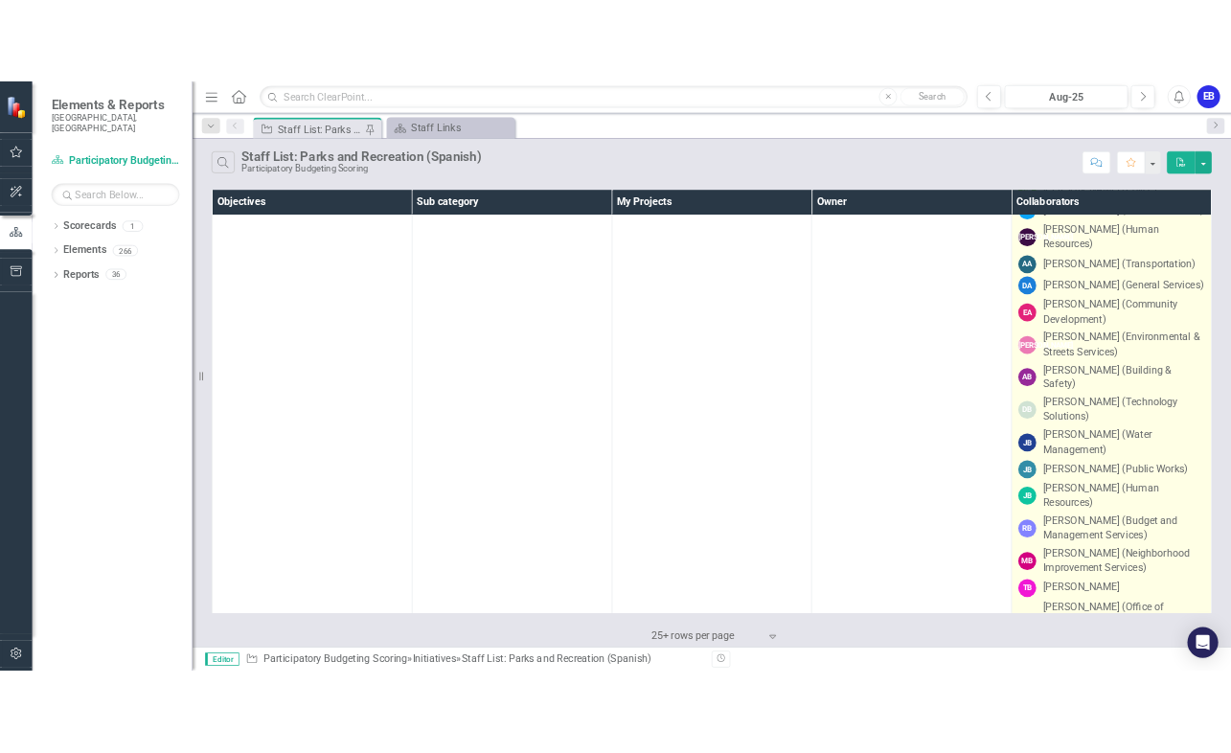
scroll to position [805, 0]
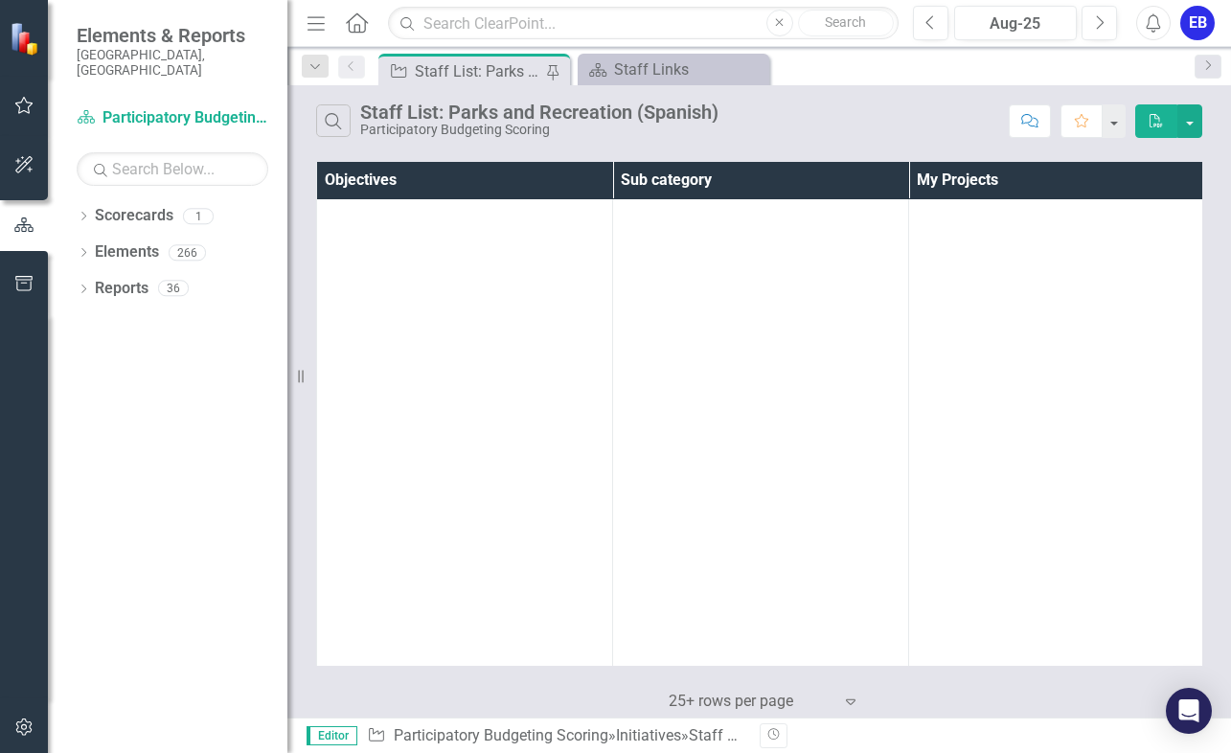
click at [935, 136] on div "Search Staff List: Parks and Recreation (Spanish) Participatory Budgeting Scori…" at bounding box center [657, 120] width 683 height 33
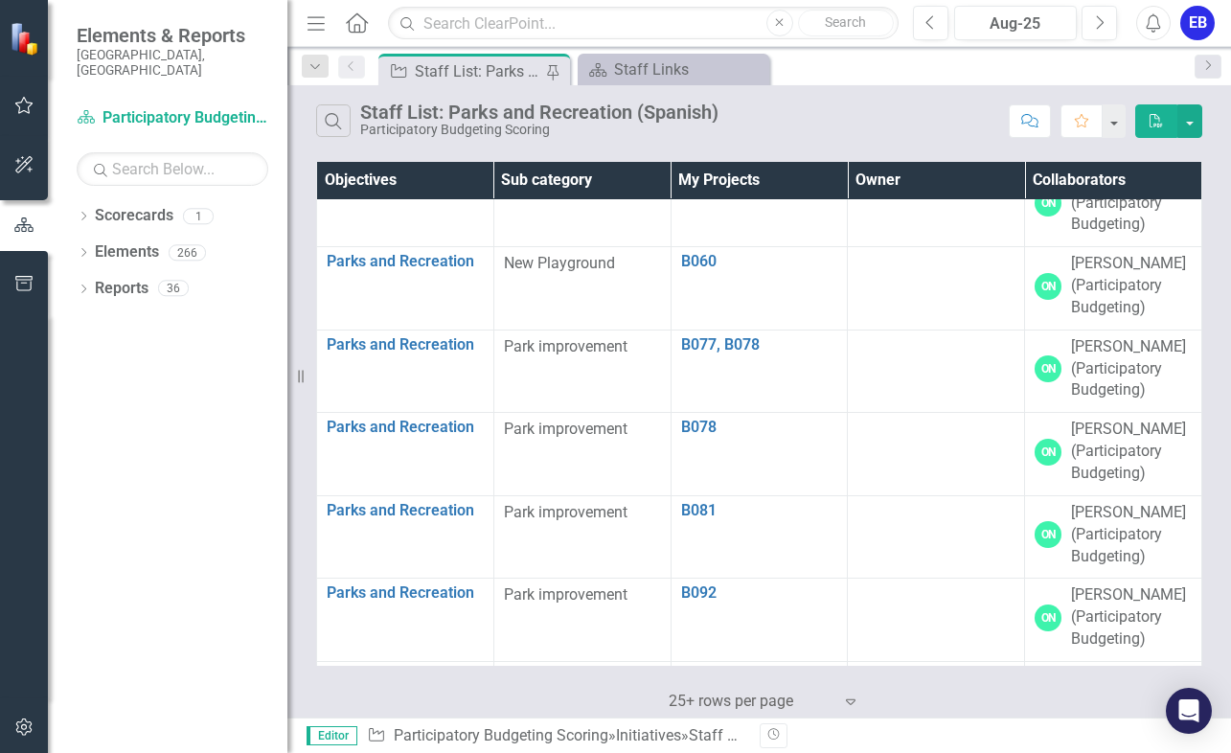
scroll to position [37550, 0]
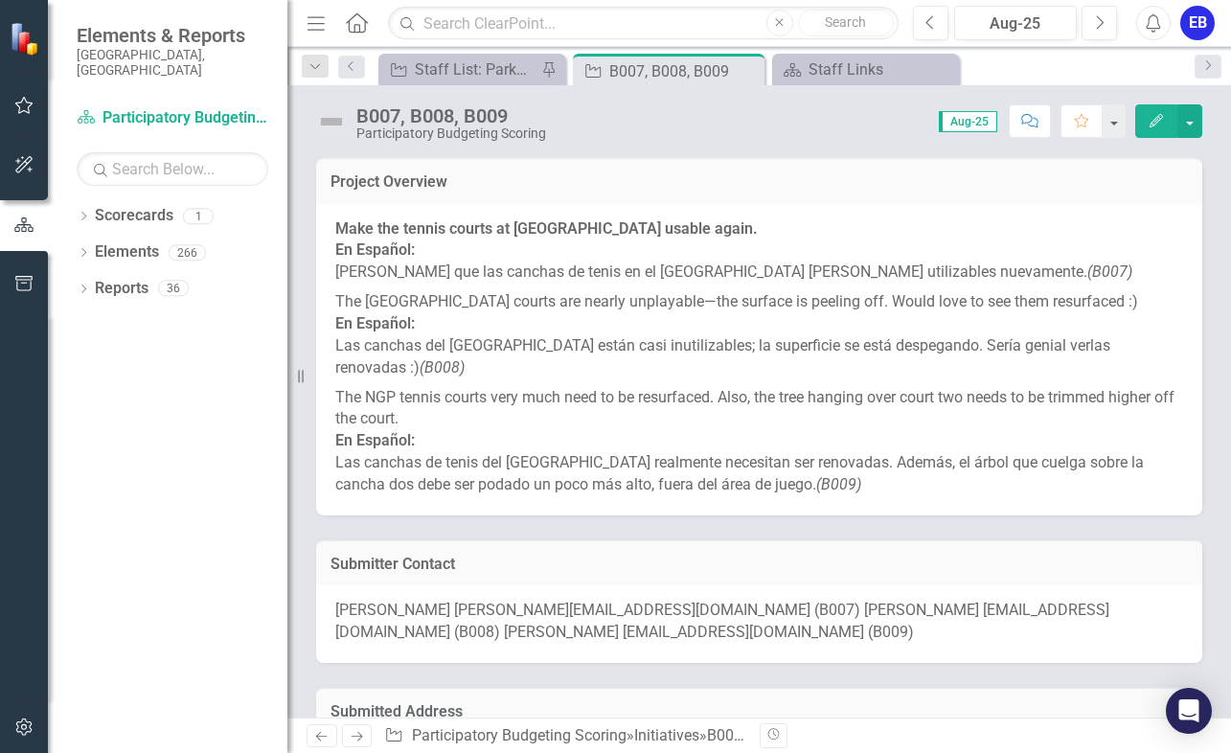
click at [986, 384] on p "The NGP tennis courts very much need to be resurfaced. Also, the tree hanging o…" at bounding box center [759, 439] width 848 height 113
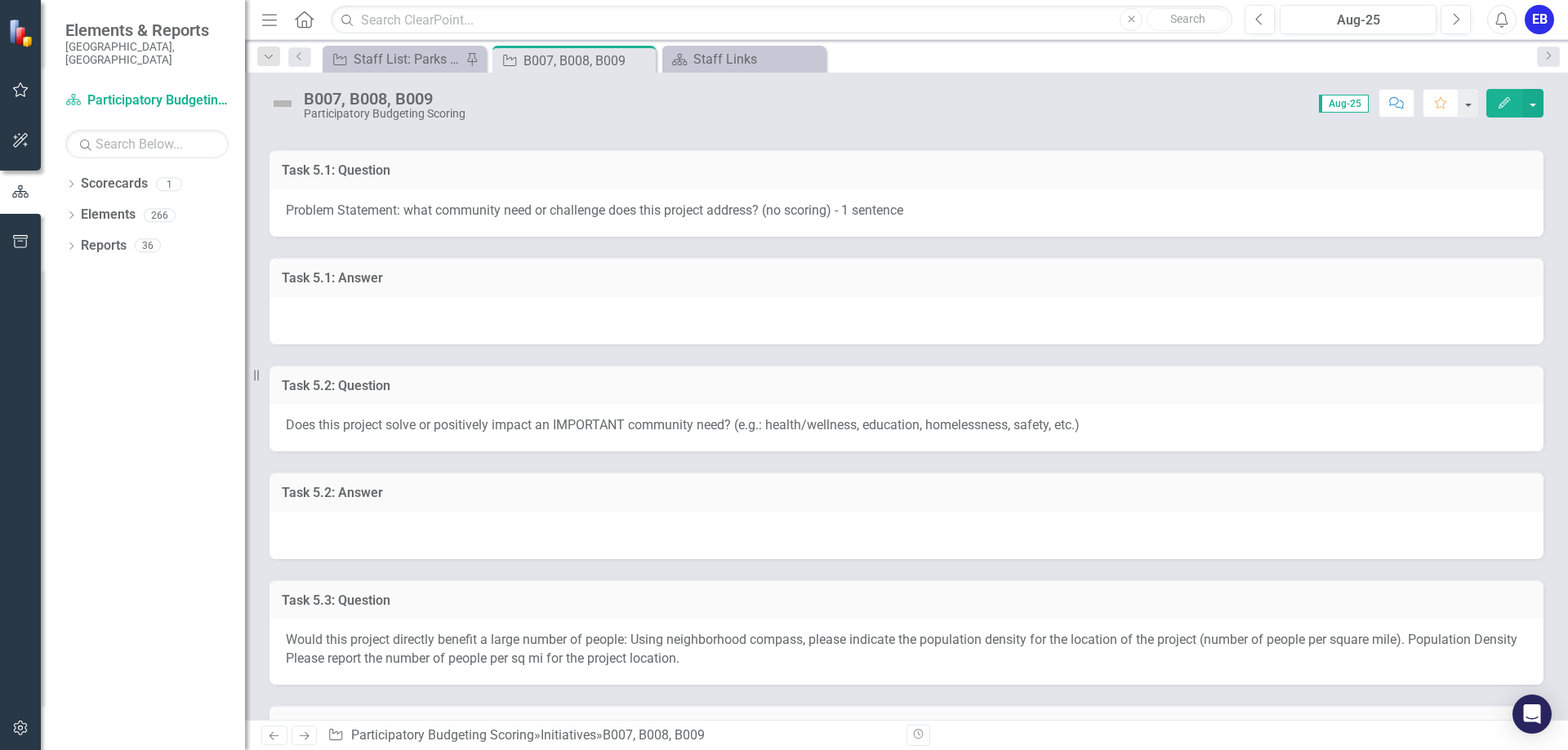
scroll to position [499, 0]
